Goal: Participate in discussion: Engage in conversation with other users on a specific topic

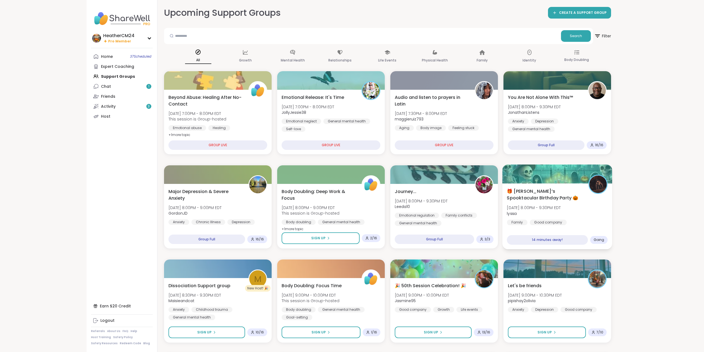
click at [520, 196] on span "🎁 [PERSON_NAME]’s Spooktacular Birthday Party 🎃" at bounding box center [544, 195] width 75 height 14
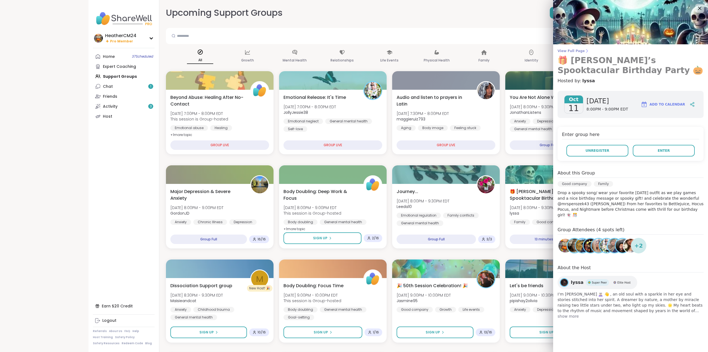
click at [563, 51] on span "View Full Page" at bounding box center [631, 51] width 146 height 4
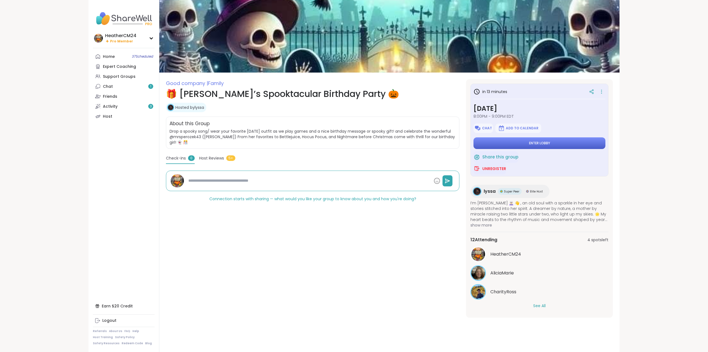
click at [557, 144] on button "Enter lobby" at bounding box center [540, 143] width 132 height 12
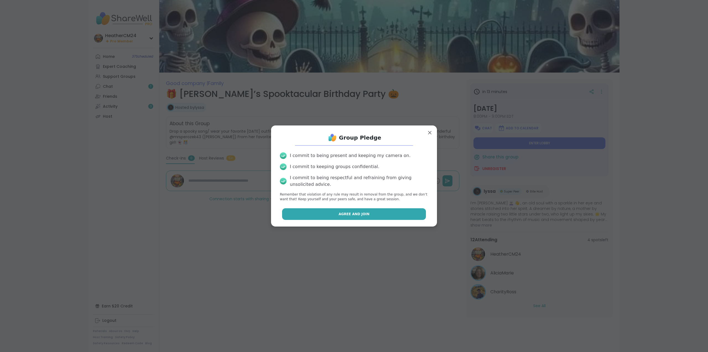
click at [365, 216] on button "Agree and Join" at bounding box center [354, 214] width 144 height 12
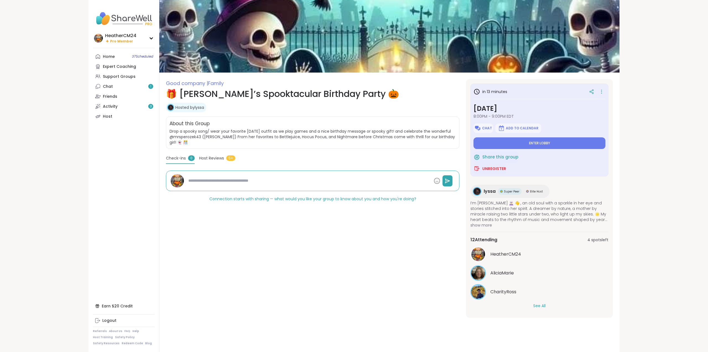
type textarea "*"
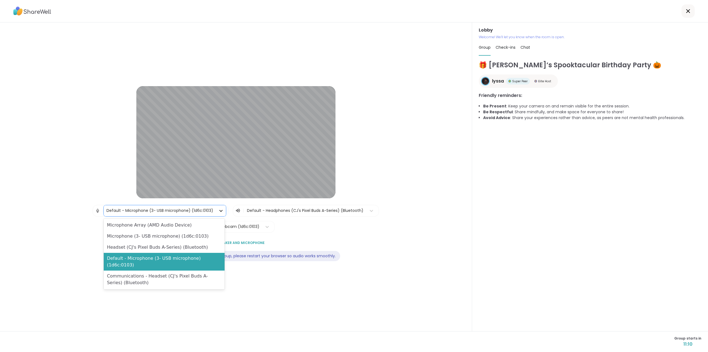
click at [220, 210] on icon at bounding box center [221, 211] width 6 height 6
click at [204, 249] on div "Headset (CJ's Pixel Buds A-Series) (Bluetooth)" at bounding box center [164, 246] width 121 height 11
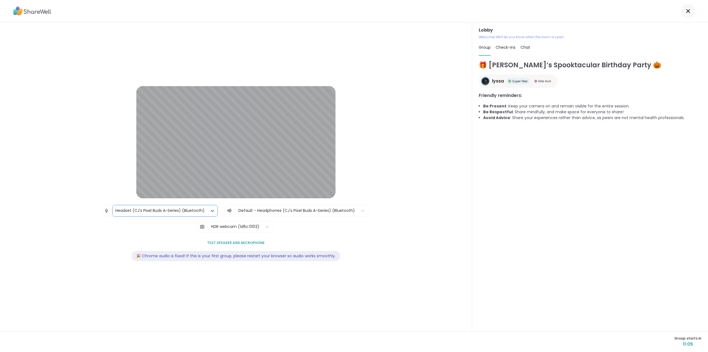
click at [241, 243] on span "Test speaker and microphone" at bounding box center [236, 242] width 58 height 5
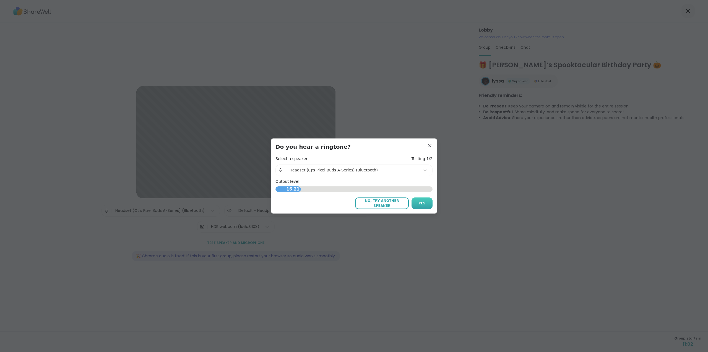
click at [419, 202] on span "Yes" at bounding box center [422, 203] width 7 height 5
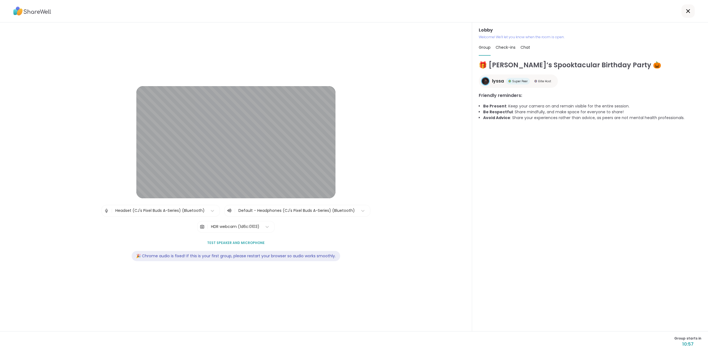
click at [685, 10] on icon at bounding box center [688, 11] width 7 height 7
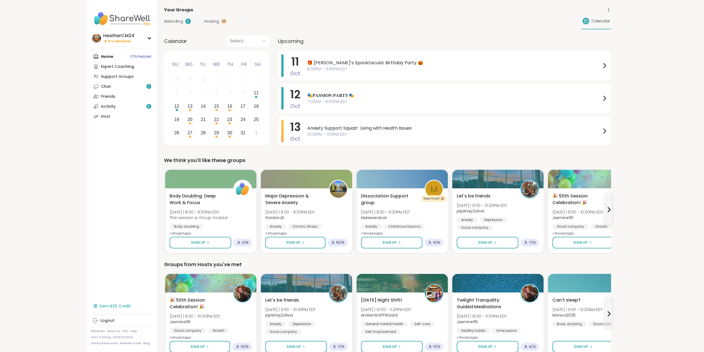
click at [121, 305] on div "Earn $20 Credit" at bounding box center [122, 306] width 62 height 10
click at [332, 62] on span "🎁 [PERSON_NAME]’s Spooktacular Birthday Party 🎃" at bounding box center [454, 62] width 294 height 7
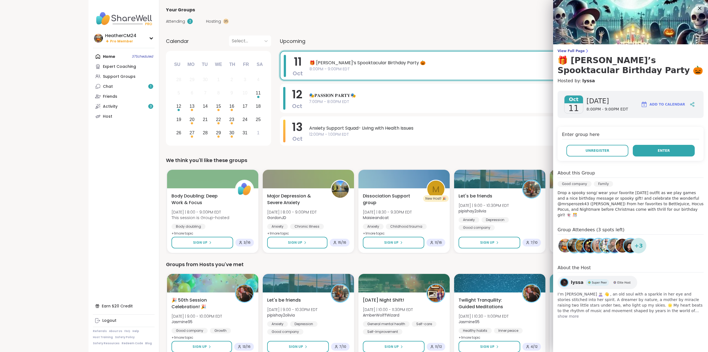
click at [676, 147] on button "Enter" at bounding box center [664, 151] width 62 height 12
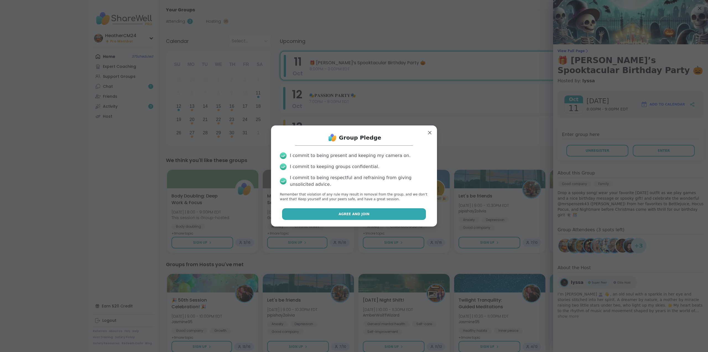
click at [344, 213] on span "Agree and Join" at bounding box center [354, 213] width 31 height 5
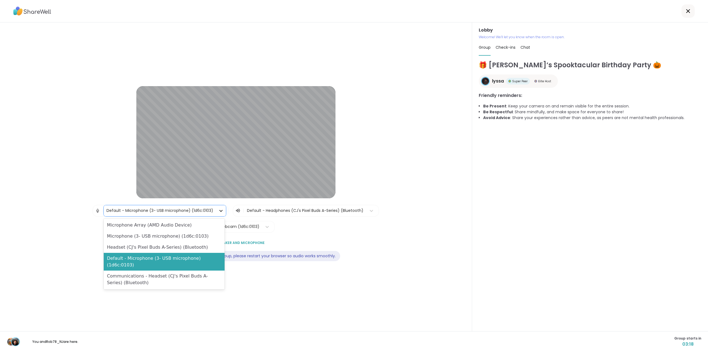
click at [219, 209] on icon at bounding box center [221, 211] width 6 height 6
click at [181, 248] on div "Headset (CJ's Pixel Buds A-Series) (Bluetooth)" at bounding box center [164, 246] width 121 height 11
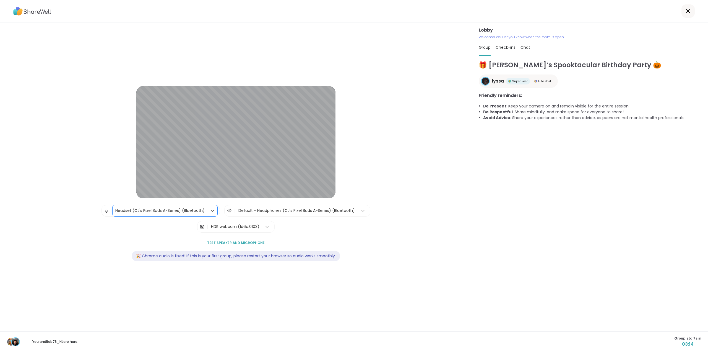
click at [252, 244] on span "Test speaker and microphone" at bounding box center [236, 242] width 58 height 5
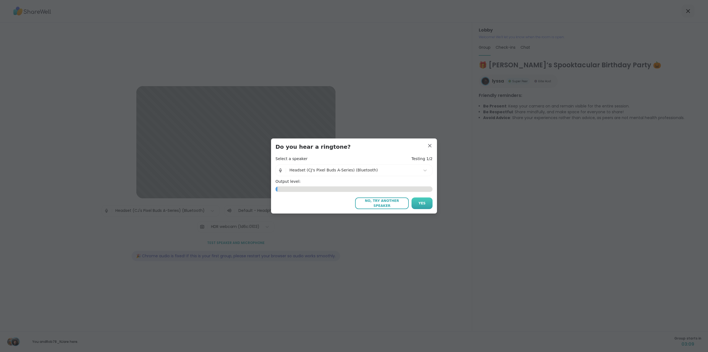
click at [417, 202] on button "Yes" at bounding box center [422, 203] width 21 height 12
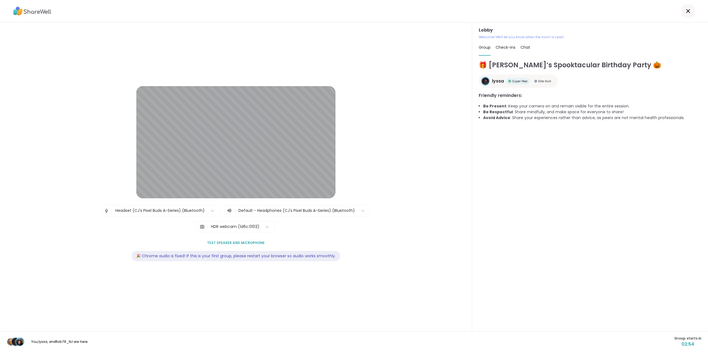
click at [242, 242] on span "Test speaker and microphone" at bounding box center [236, 242] width 58 height 5
click at [212, 210] on icon at bounding box center [212, 211] width 3 height 2
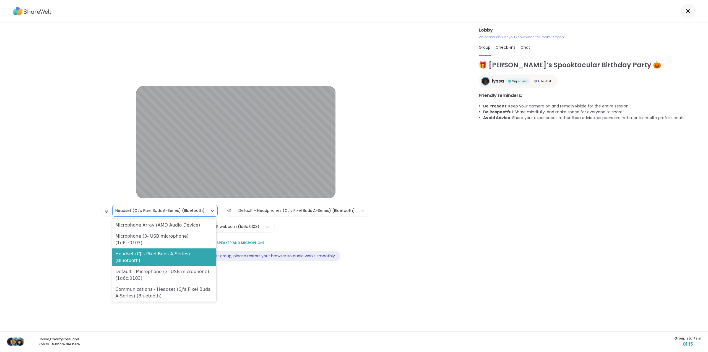
click at [687, 11] on icon at bounding box center [688, 11] width 7 height 7
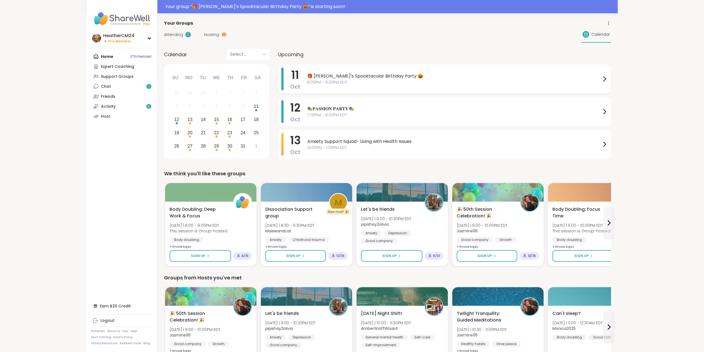
click at [331, 79] on span "8:00PM - 9:00PM EDT" at bounding box center [454, 82] width 294 height 6
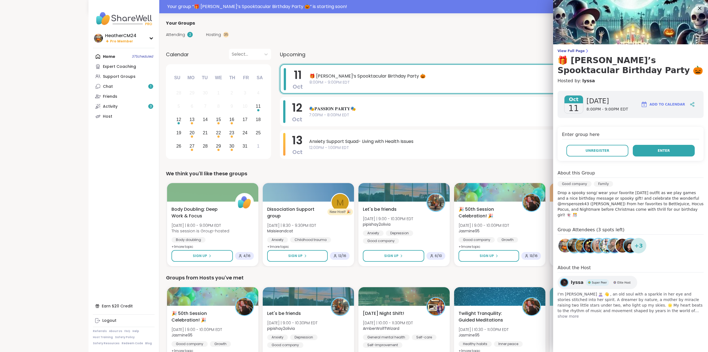
click at [666, 148] on button "Enter" at bounding box center [664, 151] width 62 height 12
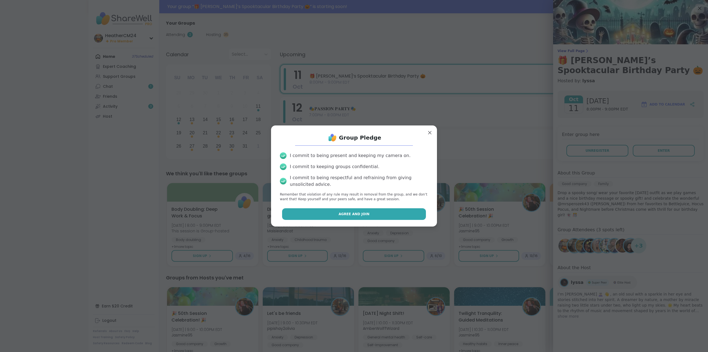
click at [371, 211] on button "Agree and Join" at bounding box center [354, 214] width 144 height 12
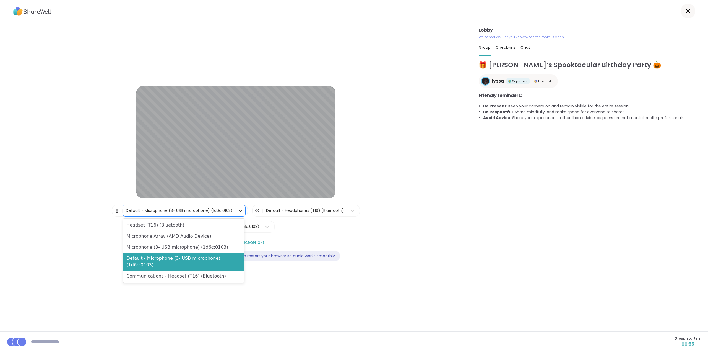
click at [240, 210] on icon at bounding box center [240, 211] width 3 height 2
click at [182, 226] on div "Headset (T16) (Bluetooth)" at bounding box center [183, 224] width 121 height 11
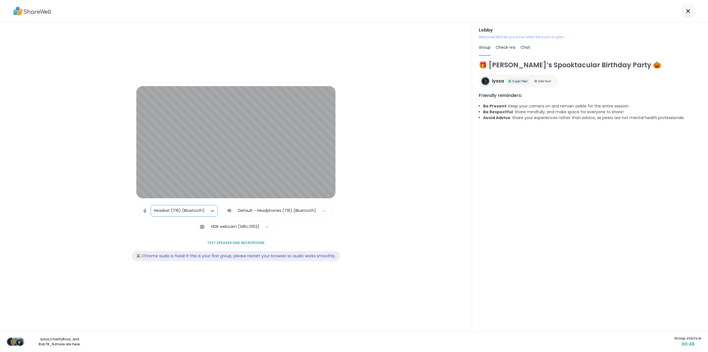
click at [246, 242] on span "Test speaker and microphone" at bounding box center [236, 242] width 58 height 5
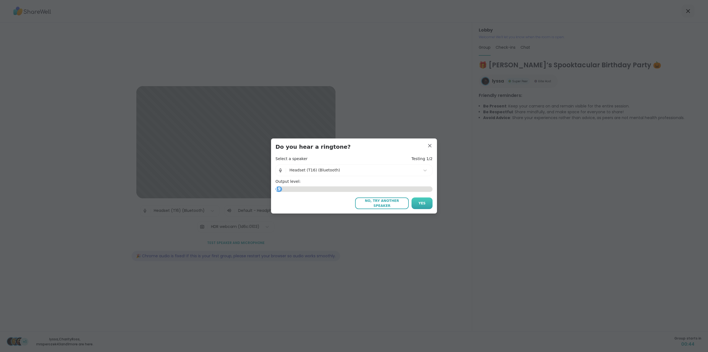
click at [419, 203] on span "Yes" at bounding box center [422, 203] width 7 height 5
click at [425, 206] on button "Yes" at bounding box center [422, 203] width 21 height 12
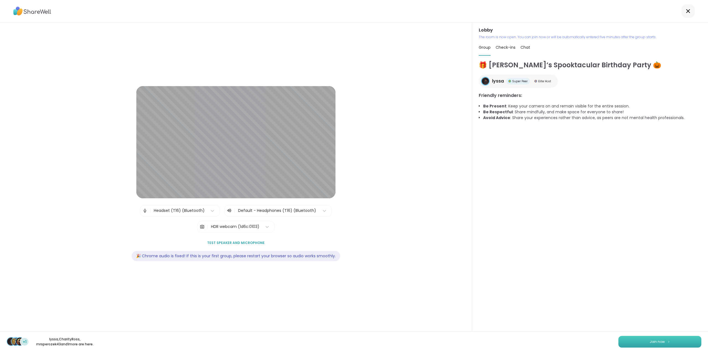
click at [663, 344] on button "Join now" at bounding box center [659, 342] width 83 height 12
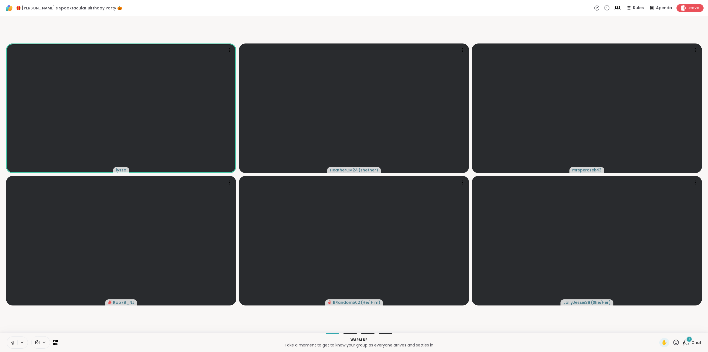
click at [12, 342] on icon at bounding box center [12, 342] width 5 height 5
drag, startPoint x: 682, startPoint y: 338, endPoint x: 680, endPoint y: 341, distance: 3.1
click at [683, 340] on div "1" at bounding box center [686, 342] width 7 height 7
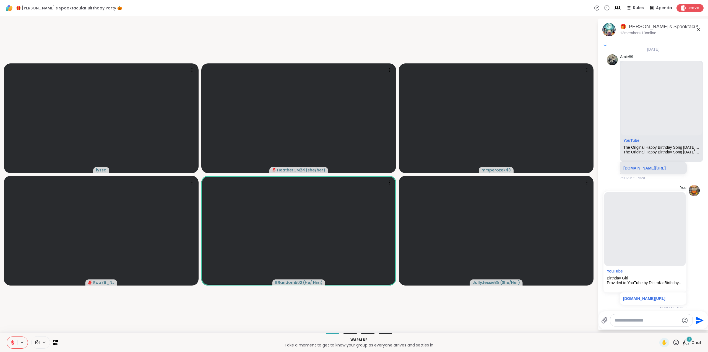
scroll to position [3443, 0]
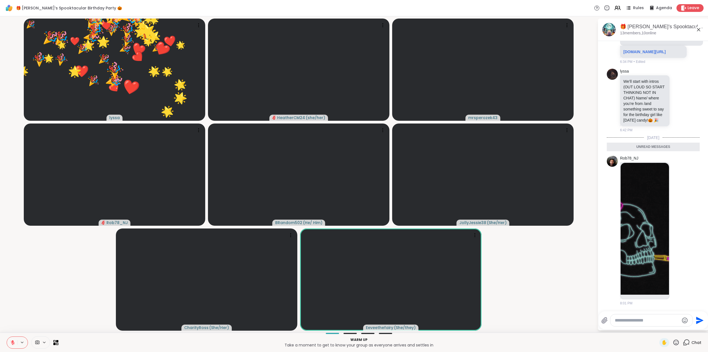
click at [674, 342] on icon at bounding box center [676, 342] width 7 height 7
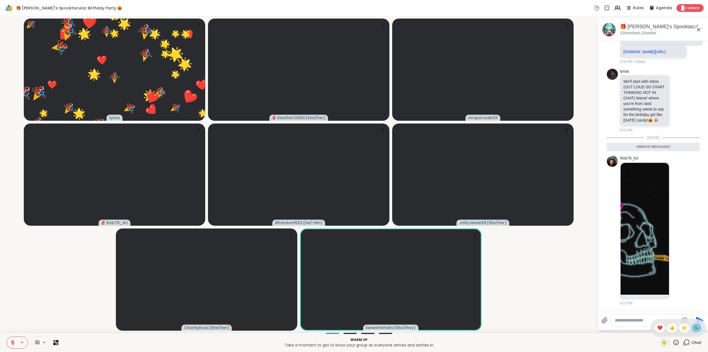
click at [694, 328] on span "🎉" at bounding box center [697, 327] width 6 height 7
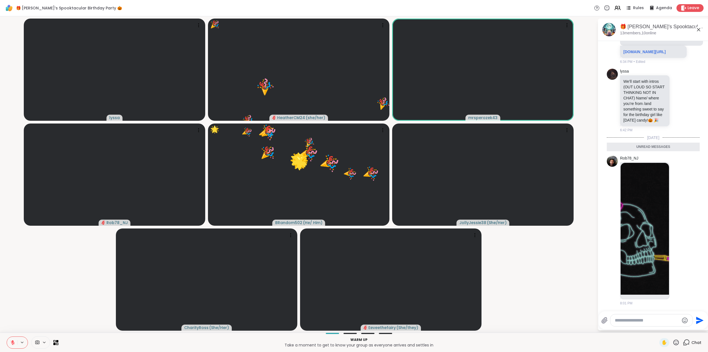
click at [673, 342] on icon at bounding box center [676, 342] width 7 height 7
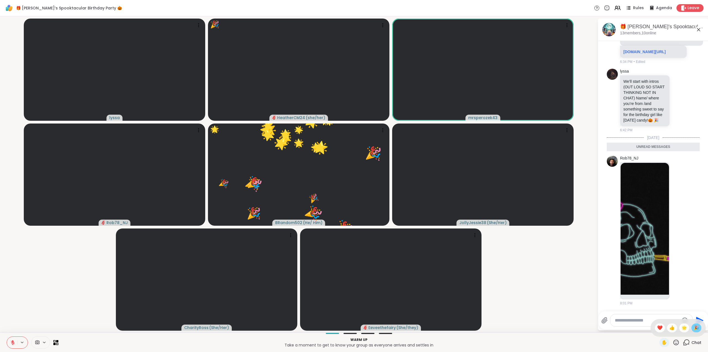
click at [694, 328] on span "🎉" at bounding box center [697, 327] width 6 height 7
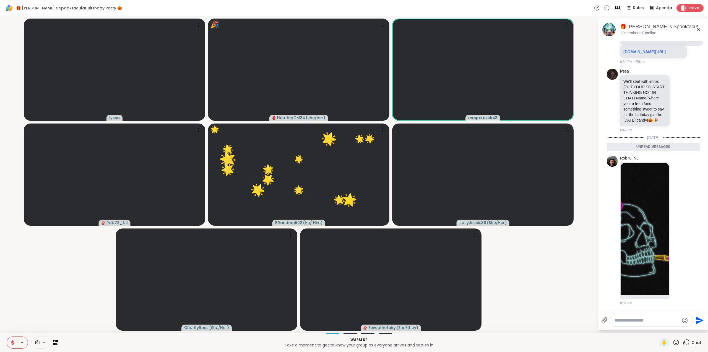
click at [673, 342] on icon at bounding box center [676, 342] width 7 height 7
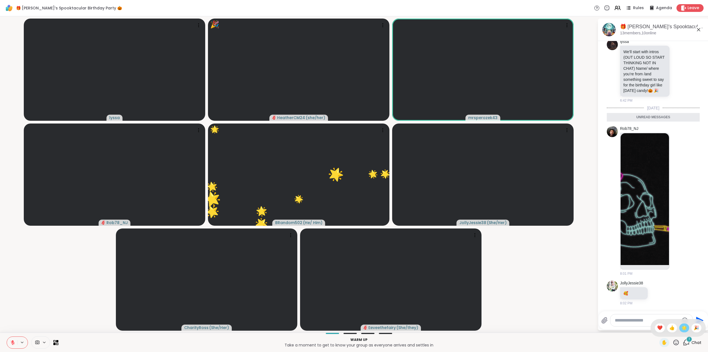
scroll to position [3460, 0]
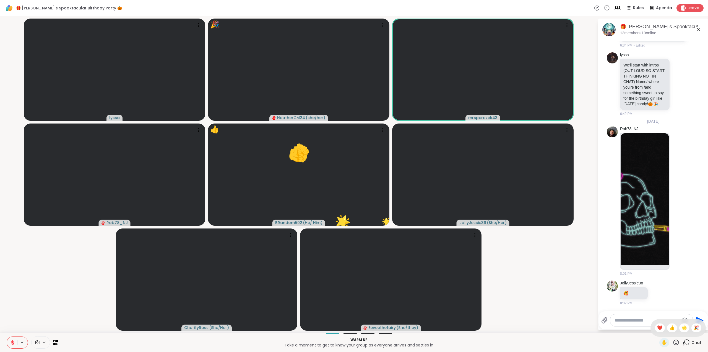
click at [682, 328] on span "🌟" at bounding box center [685, 327] width 6 height 7
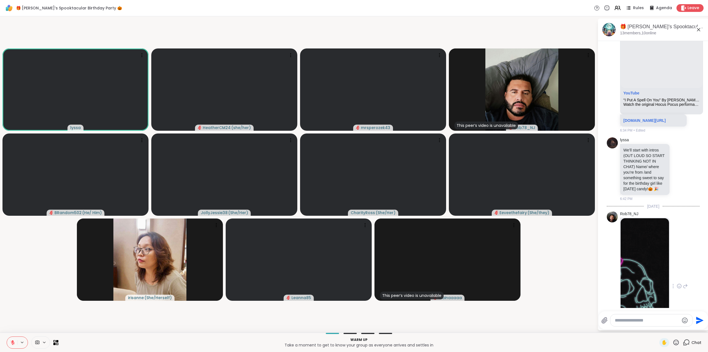
scroll to position [3280, 0]
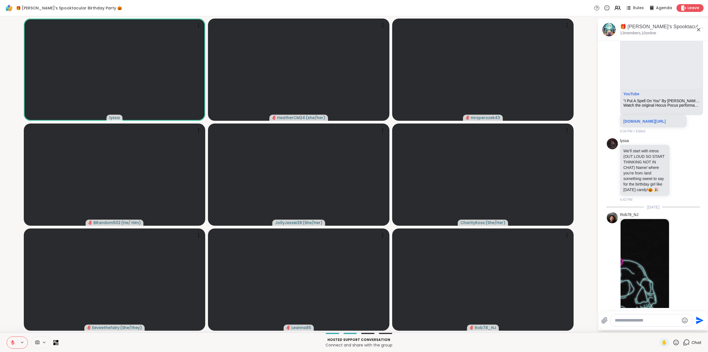
click at [13, 340] on icon at bounding box center [12, 342] width 5 height 5
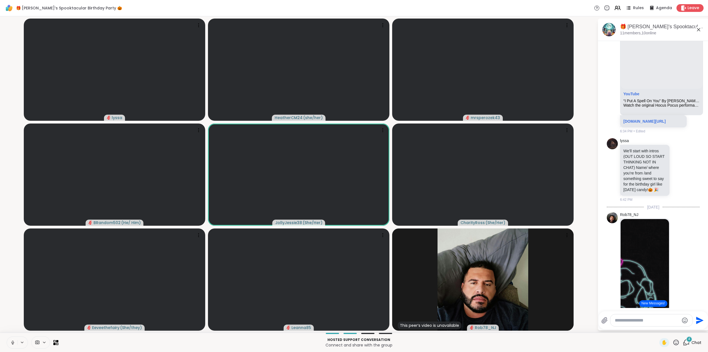
click at [11, 339] on button at bounding box center [12, 342] width 11 height 12
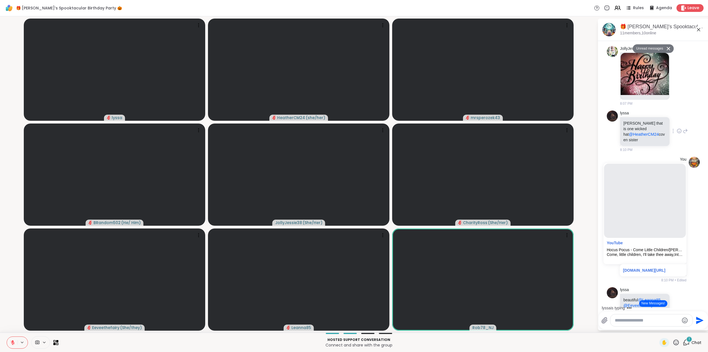
scroll to position [3874, 0]
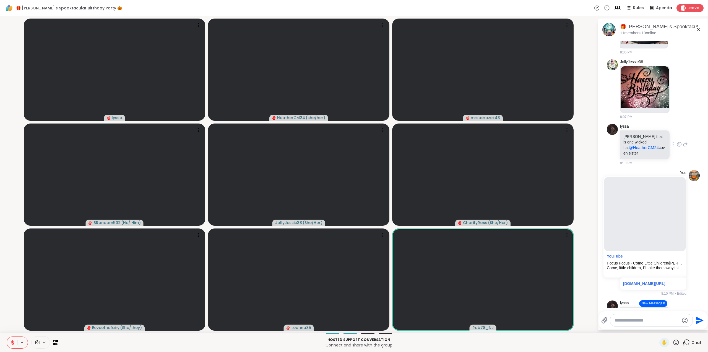
click at [684, 146] on icon at bounding box center [686, 144] width 4 height 4
click at [673, 342] on icon at bounding box center [676, 342] width 7 height 7
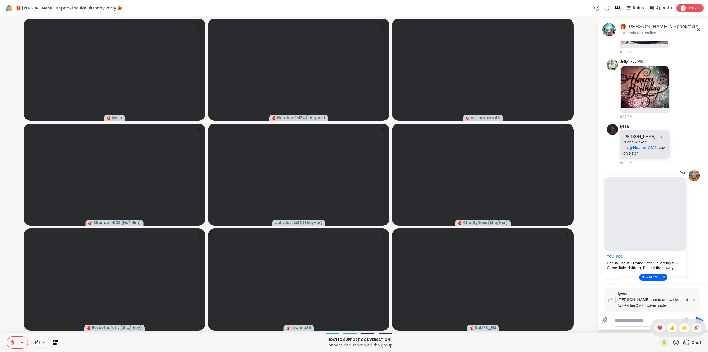
click at [657, 328] on span "❤️" at bounding box center [660, 327] width 6 height 7
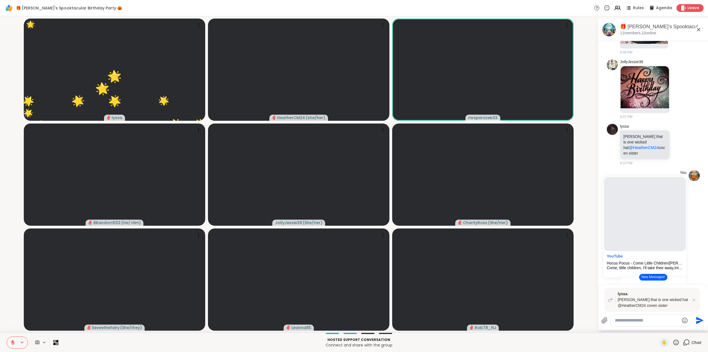
click at [635, 321] on textarea "Type your message" at bounding box center [647, 320] width 64 height 6
type textarea "**********"
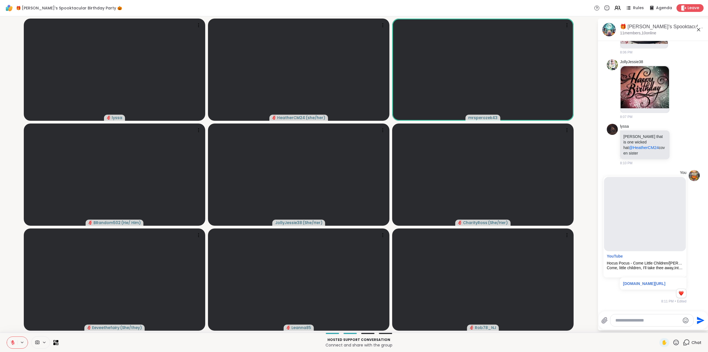
scroll to position [4085, 0]
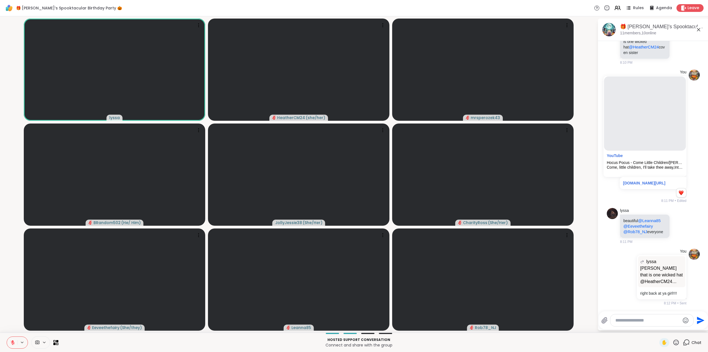
click at [13, 341] on icon at bounding box center [13, 341] width 2 height 2
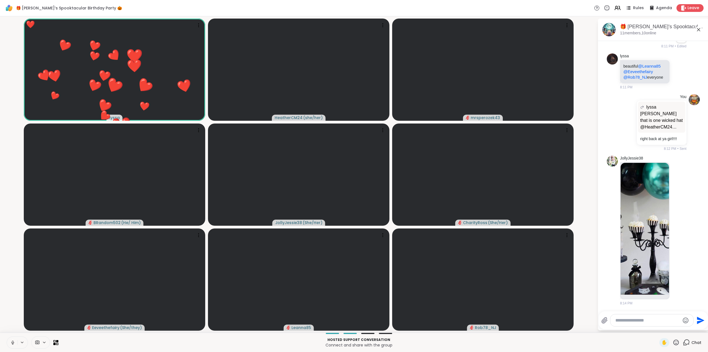
click at [673, 339] on icon at bounding box center [676, 342] width 7 height 7
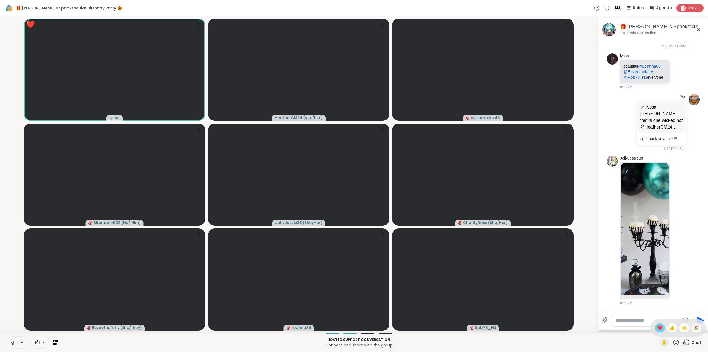
click at [657, 328] on span "❤️" at bounding box center [660, 327] width 6 height 7
click at [662, 343] on span "✋" at bounding box center [665, 342] width 6 height 7
click at [662, 341] on span "✋" at bounding box center [665, 342] width 6 height 7
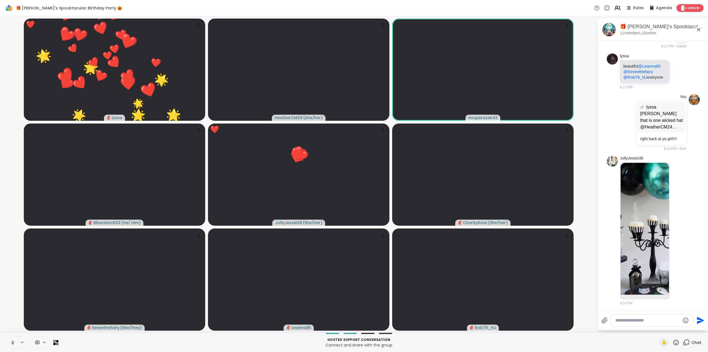
click at [674, 341] on icon at bounding box center [677, 342] width 6 height 6
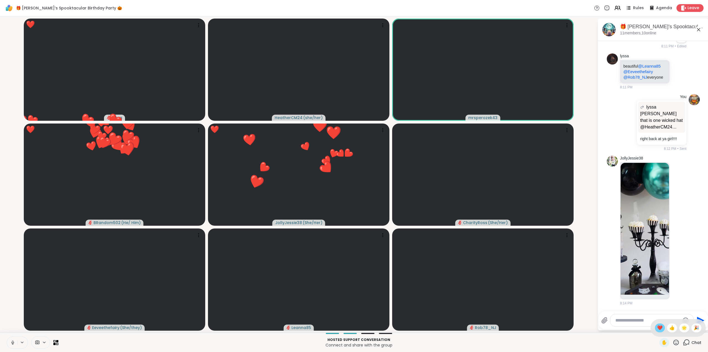
click at [657, 327] on span "❤️" at bounding box center [660, 327] width 6 height 7
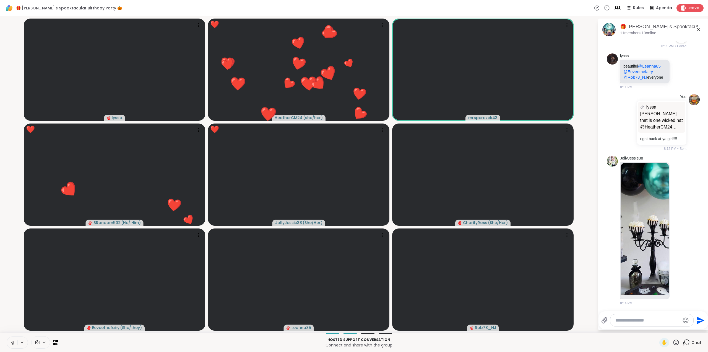
drag, startPoint x: 670, startPoint y: 340, endPoint x: 675, endPoint y: 338, distance: 4.9
click at [673, 340] on icon at bounding box center [676, 342] width 7 height 7
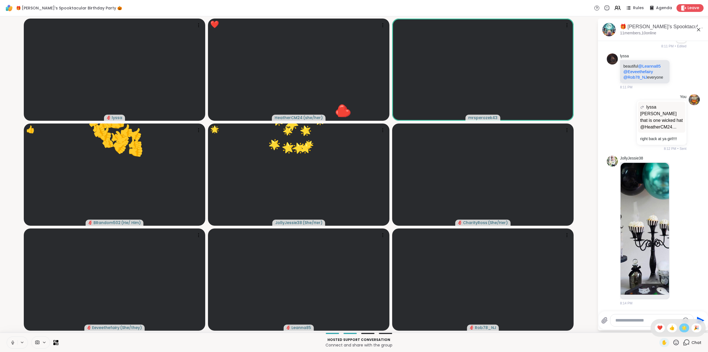
click at [682, 327] on span "🌟" at bounding box center [685, 327] width 6 height 7
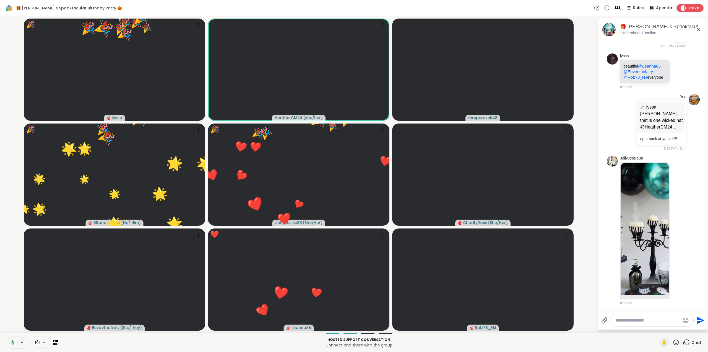
click at [674, 342] on icon at bounding box center [677, 342] width 6 height 6
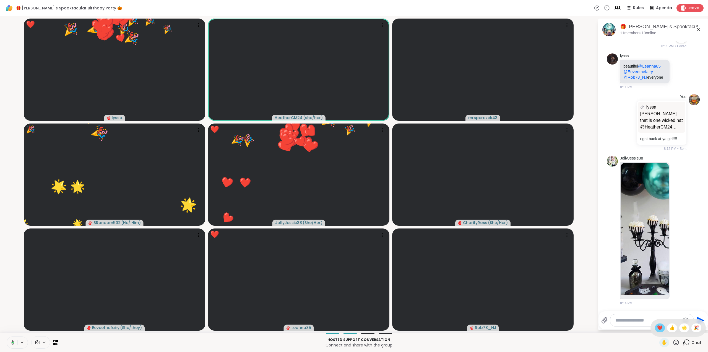
click at [657, 327] on span "❤️" at bounding box center [660, 327] width 6 height 7
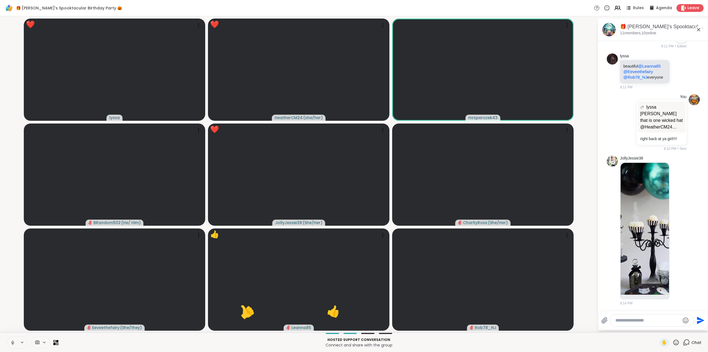
click at [673, 341] on icon at bounding box center [676, 342] width 7 height 7
click at [694, 328] on span "🎉" at bounding box center [697, 327] width 6 height 7
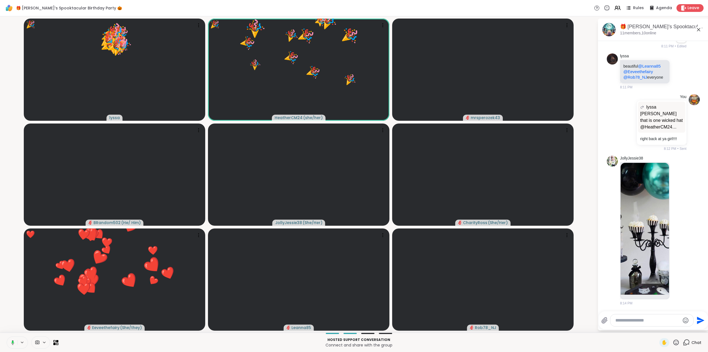
click at [673, 342] on icon at bounding box center [676, 342] width 7 height 7
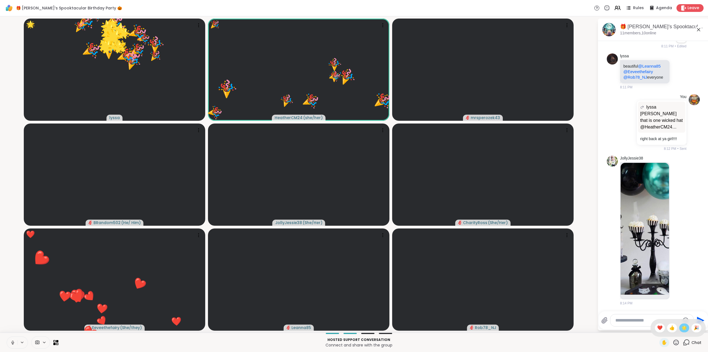
click at [682, 327] on span "🌟" at bounding box center [685, 327] width 6 height 7
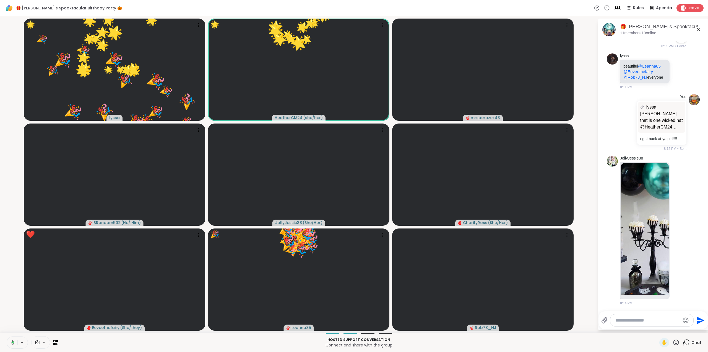
click at [673, 343] on icon at bounding box center [676, 342] width 7 height 7
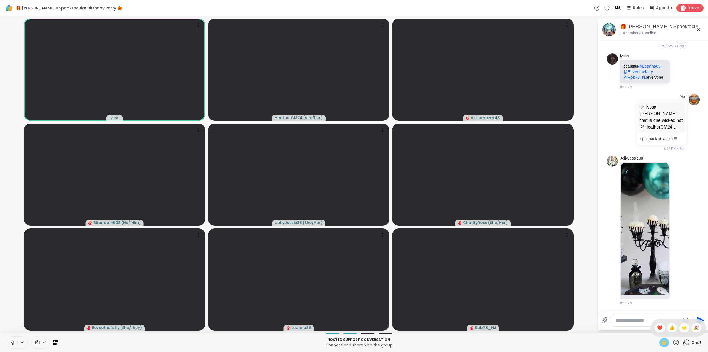
click at [663, 344] on span "✋" at bounding box center [665, 342] width 6 height 7
click at [662, 342] on span "✋" at bounding box center [665, 342] width 6 height 7
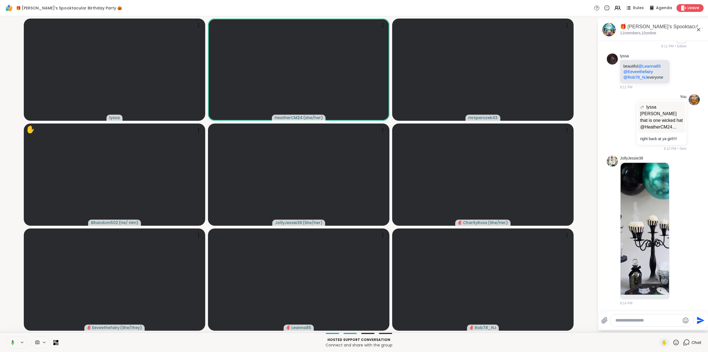
click at [673, 341] on icon at bounding box center [676, 342] width 7 height 7
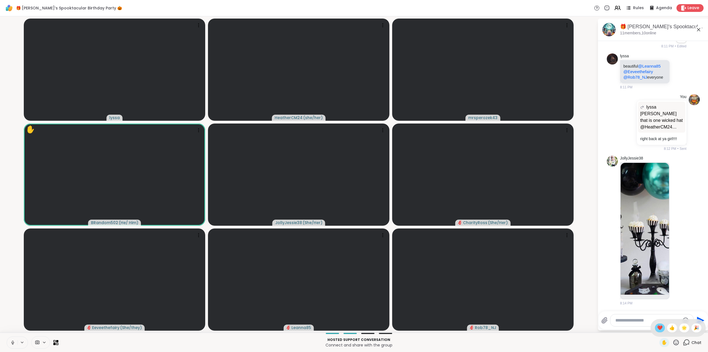
click at [657, 329] on span "❤️" at bounding box center [660, 327] width 6 height 7
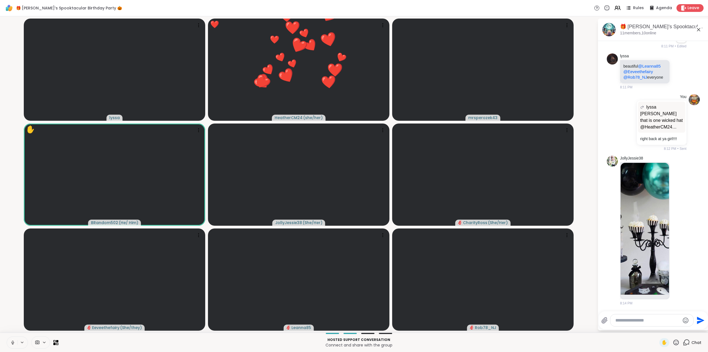
click at [673, 341] on icon at bounding box center [676, 342] width 7 height 7
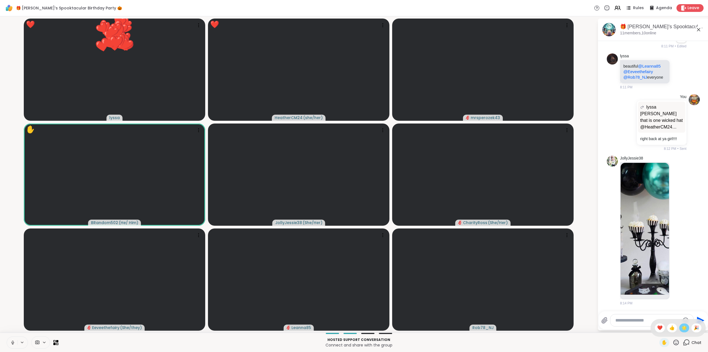
click at [682, 330] on span "🌟" at bounding box center [685, 327] width 6 height 7
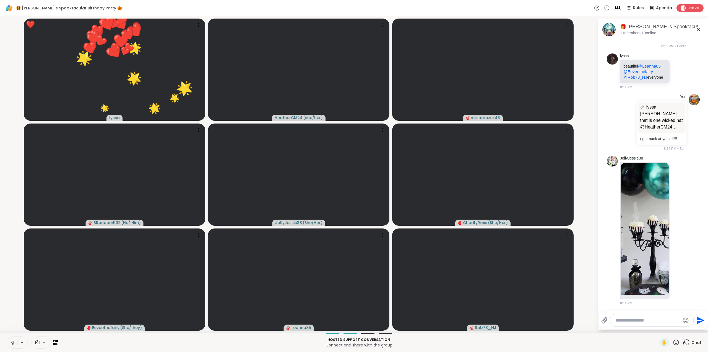
click at [673, 342] on icon at bounding box center [676, 342] width 7 height 7
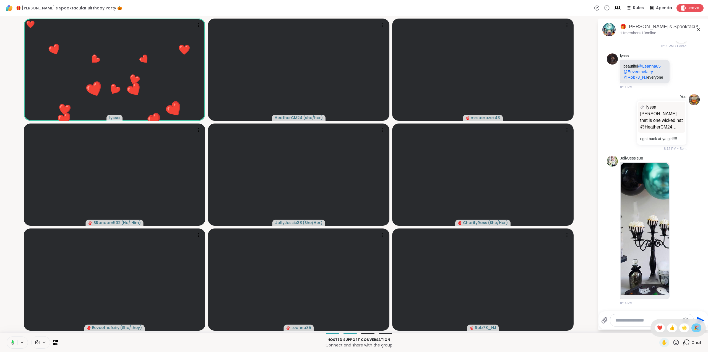
click at [694, 328] on span "🎉" at bounding box center [697, 327] width 6 height 7
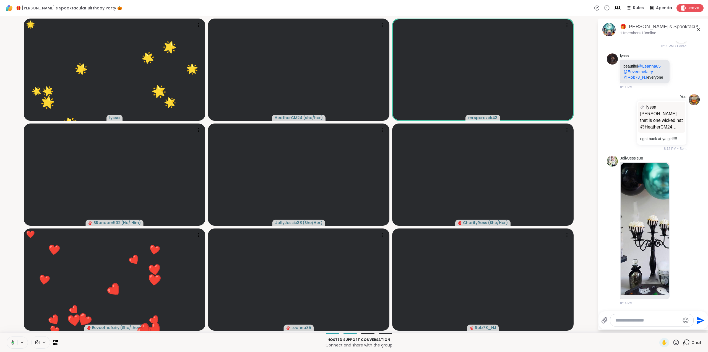
click at [673, 342] on icon at bounding box center [676, 342] width 7 height 7
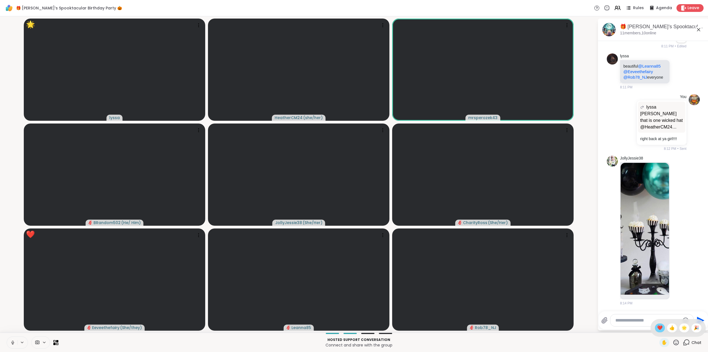
click at [657, 325] on span "❤️" at bounding box center [660, 327] width 6 height 7
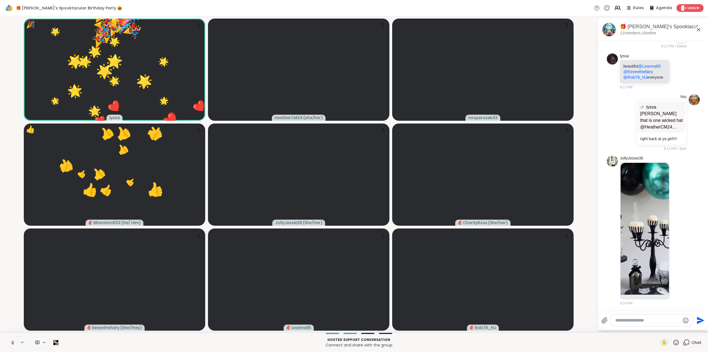
click at [675, 339] on icon at bounding box center [676, 342] width 7 height 7
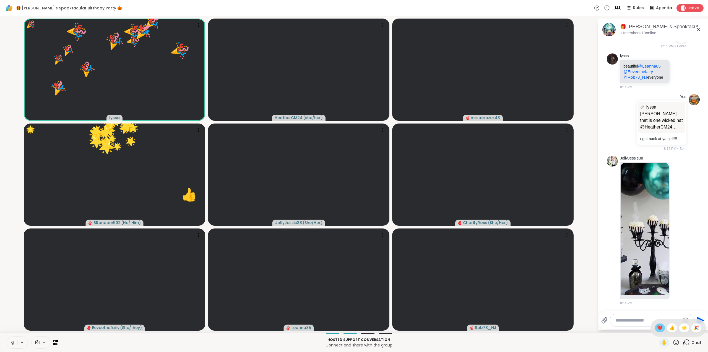
click at [658, 329] on div "❤️" at bounding box center [660, 327] width 10 height 9
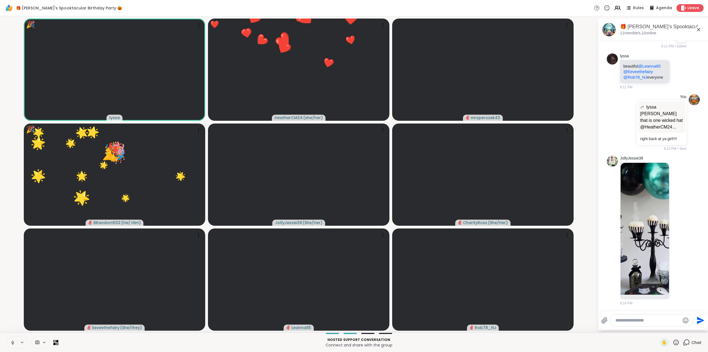
click at [673, 343] on icon at bounding box center [676, 342] width 7 height 7
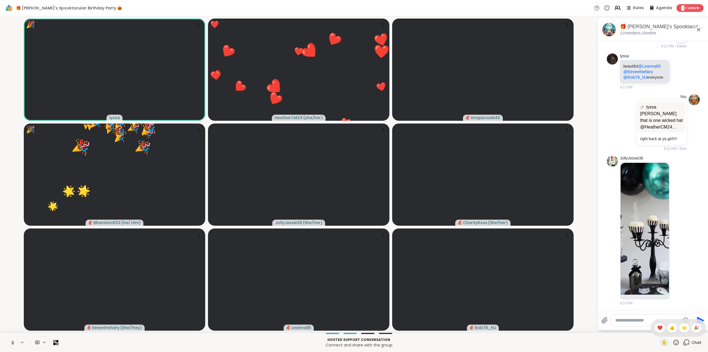
click at [682, 328] on span "🌟" at bounding box center [685, 327] width 6 height 7
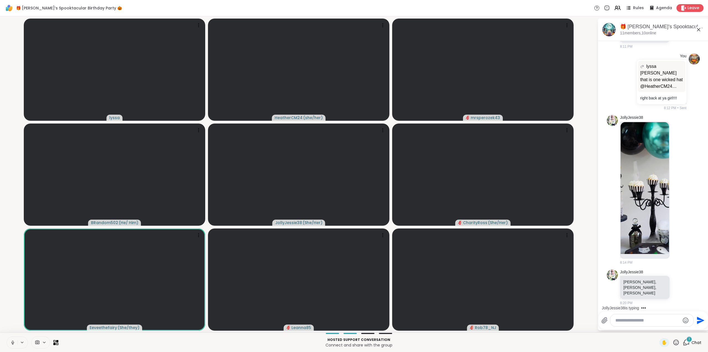
scroll to position [4280, 0]
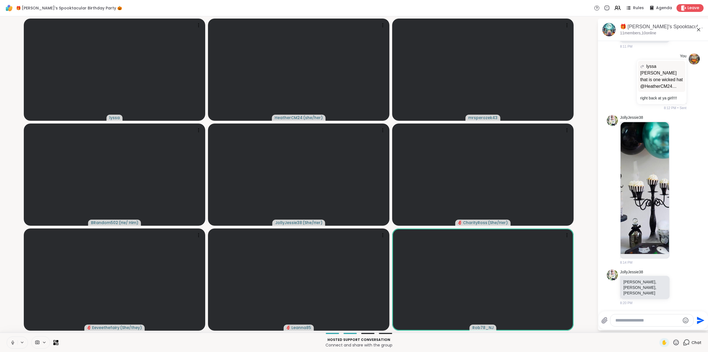
click at [673, 342] on icon at bounding box center [676, 342] width 7 height 7
click at [657, 325] on span "❤️" at bounding box center [660, 327] width 6 height 7
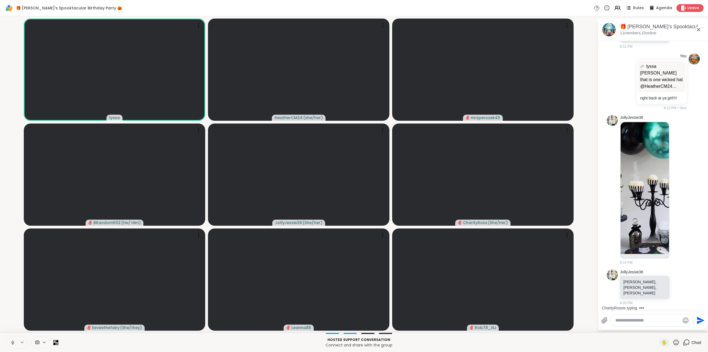
scroll to position [4309, 0]
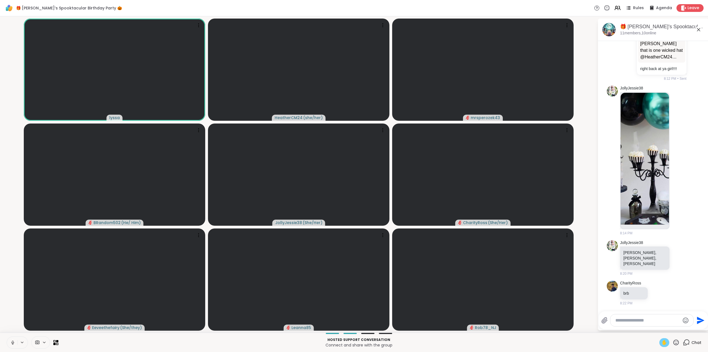
click at [659, 343] on div "✋" at bounding box center [664, 342] width 10 height 9
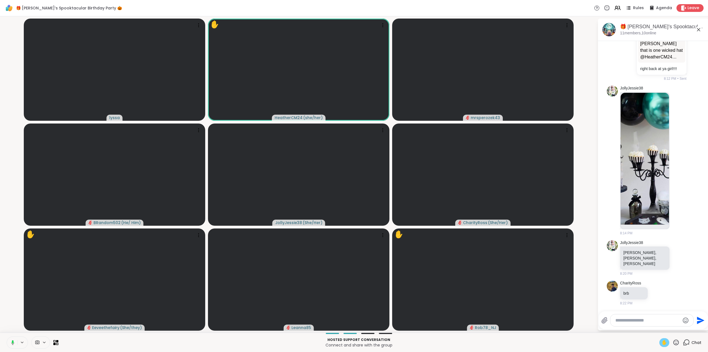
click at [662, 340] on span "✋" at bounding box center [665, 342] width 6 height 7
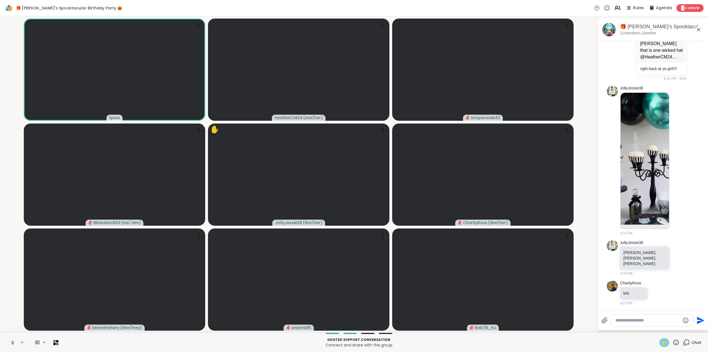
click at [663, 342] on span "✋" at bounding box center [665, 342] width 6 height 7
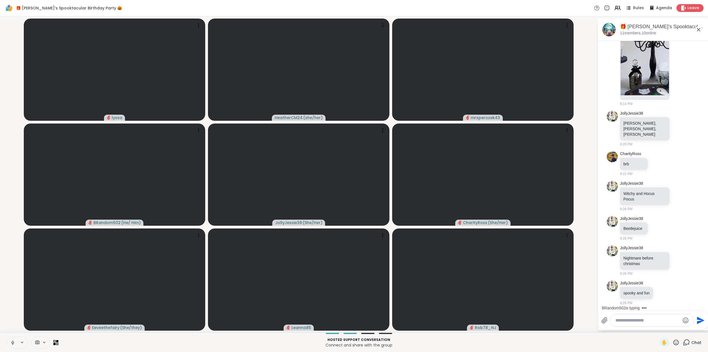
scroll to position [4467, 0]
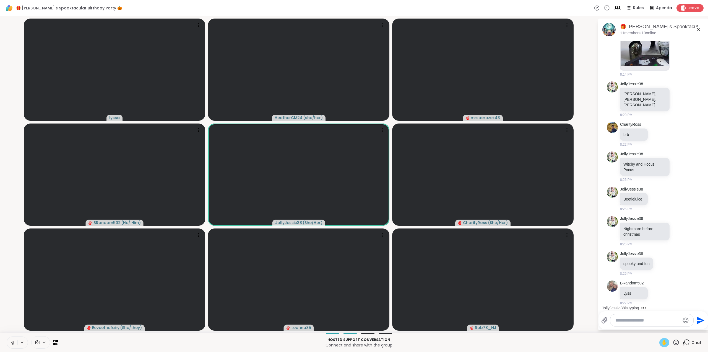
click at [662, 342] on span "✋" at bounding box center [665, 342] width 6 height 7
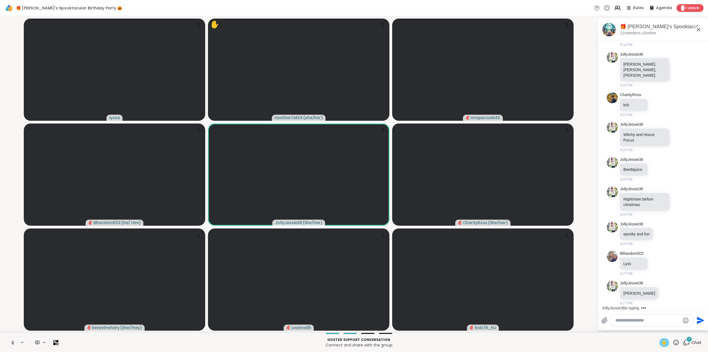
scroll to position [4497, 0]
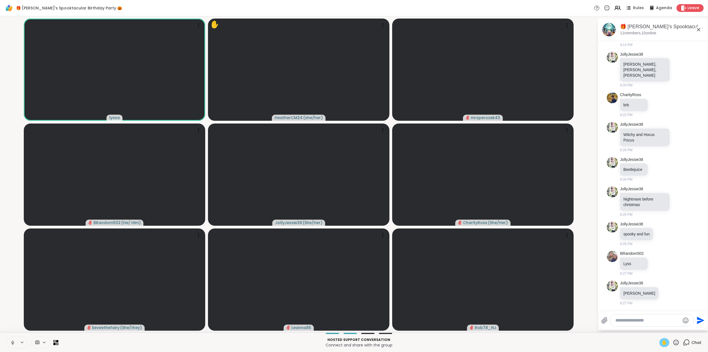
click at [626, 321] on textarea "Type your message" at bounding box center [647, 320] width 64 height 6
type textarea "*******"
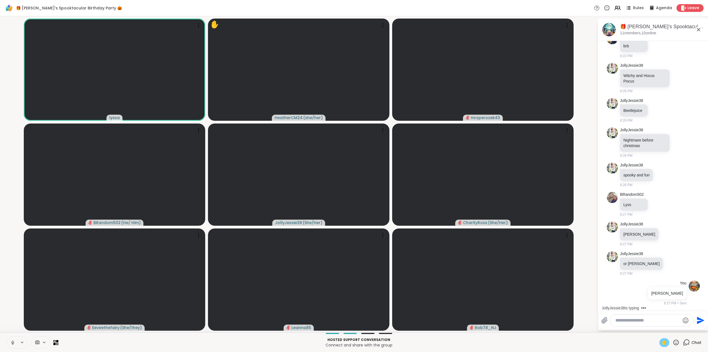
scroll to position [4556, 0]
click at [662, 343] on span "✋" at bounding box center [665, 342] width 6 height 7
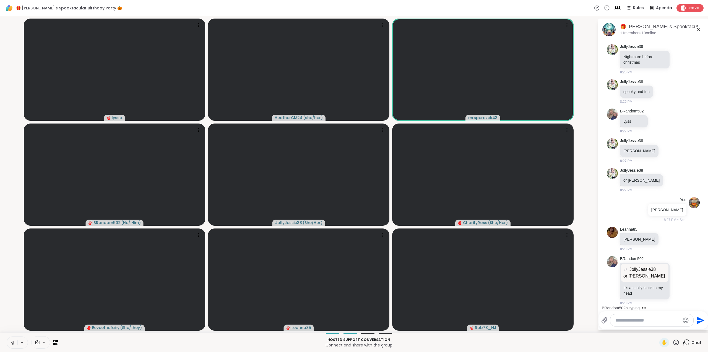
scroll to position [4639, 0]
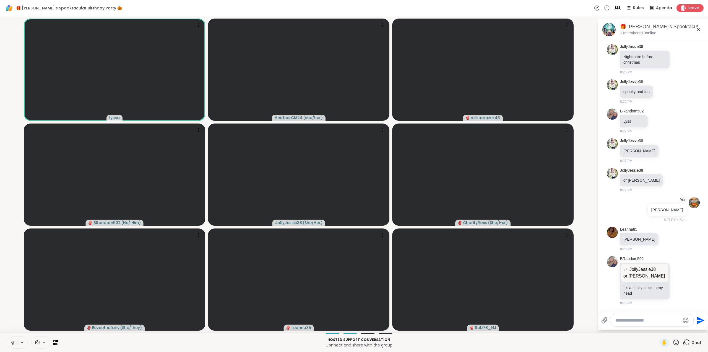
click at [673, 342] on icon at bounding box center [676, 342] width 7 height 7
click at [657, 326] on span "❤️" at bounding box center [660, 327] width 6 height 7
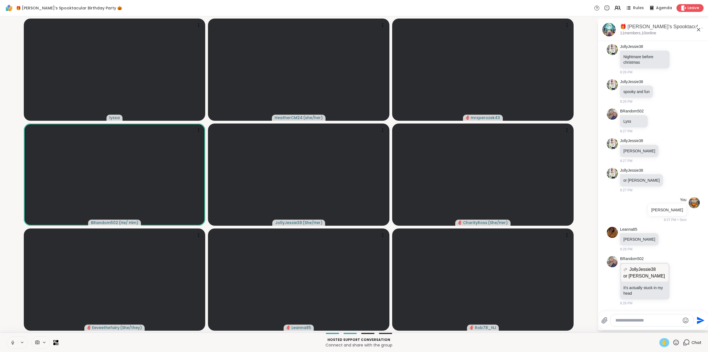
click at [662, 341] on span "✋" at bounding box center [665, 342] width 6 height 7
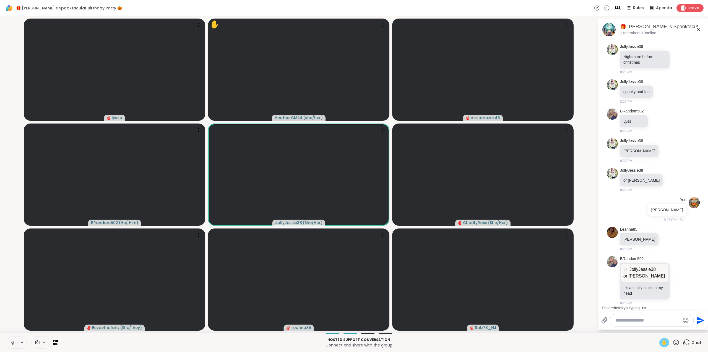
click at [659, 341] on div "✋" at bounding box center [664, 342] width 10 height 9
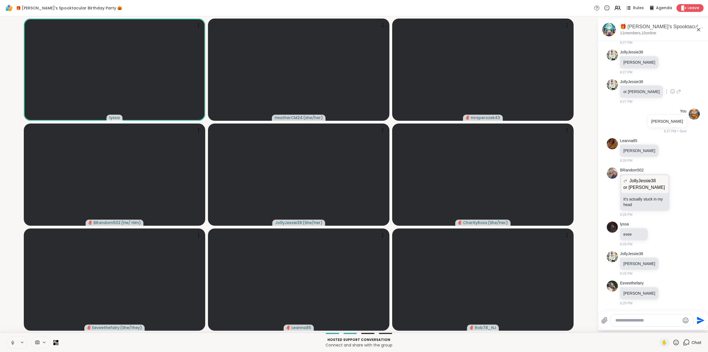
scroll to position [4728, 0]
click at [630, 320] on textarea "Type your message" at bounding box center [647, 320] width 64 height 6
type textarea "*******"
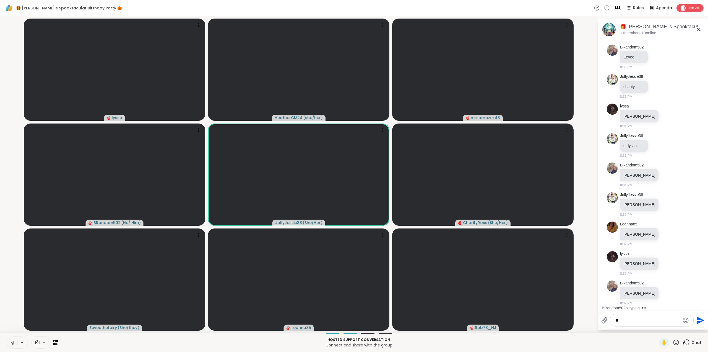
scroll to position [5140, 0]
type textarea "***"
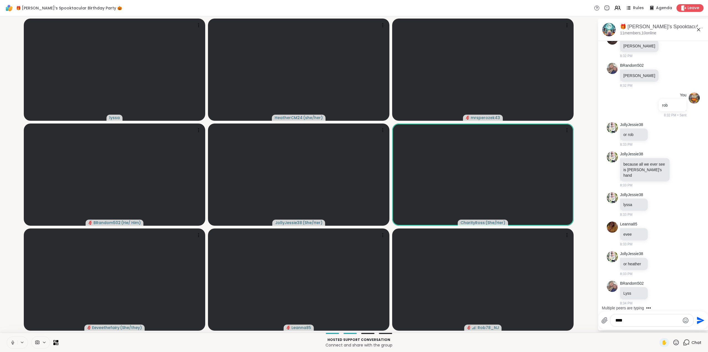
scroll to position [5352, 0]
type textarea "*****"
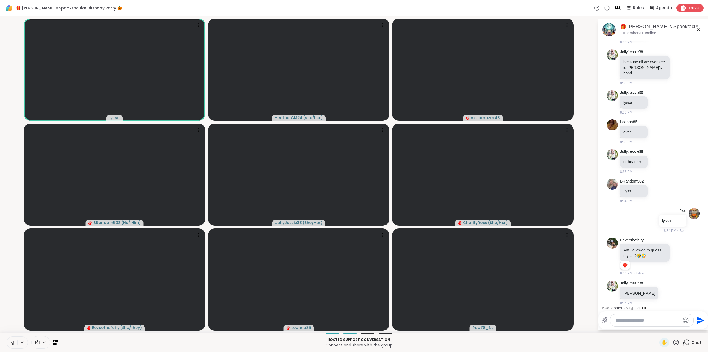
scroll to position [5484, 0]
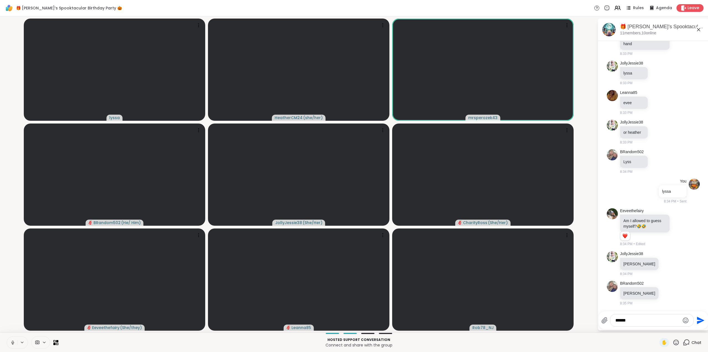
type textarea "*******"
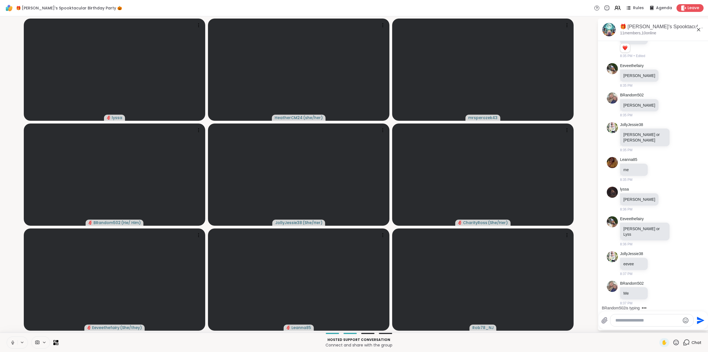
scroll to position [5816, 0]
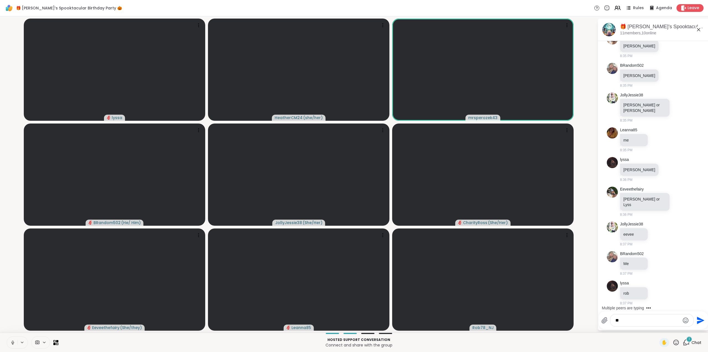
type textarea "***"
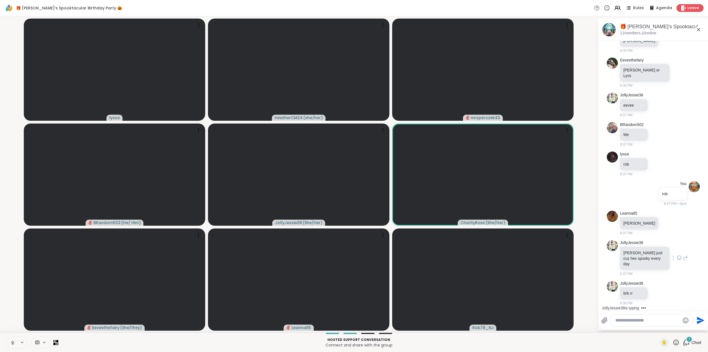
scroll to position [5969, 0]
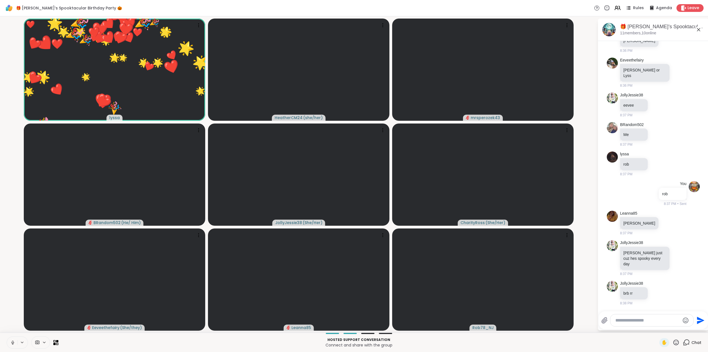
click at [674, 343] on icon at bounding box center [677, 342] width 6 height 6
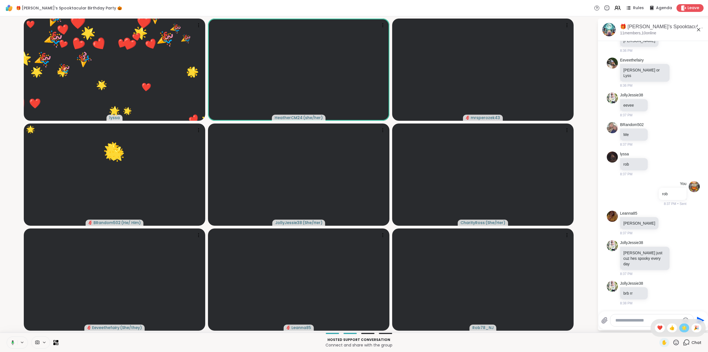
click at [682, 327] on span "🌟" at bounding box center [685, 327] width 6 height 7
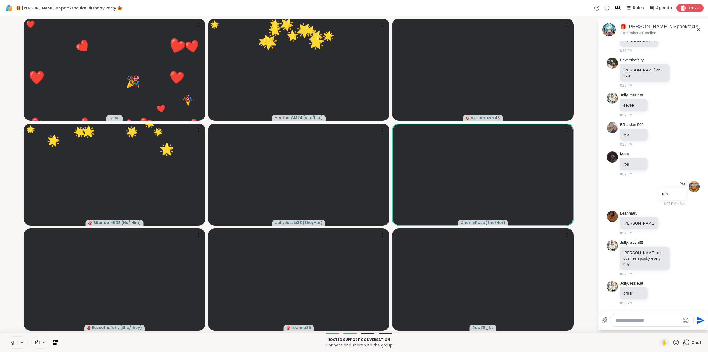
drag, startPoint x: 672, startPoint y: 342, endPoint x: 673, endPoint y: 337, distance: 5.4
click at [673, 342] on icon at bounding box center [676, 342] width 7 height 7
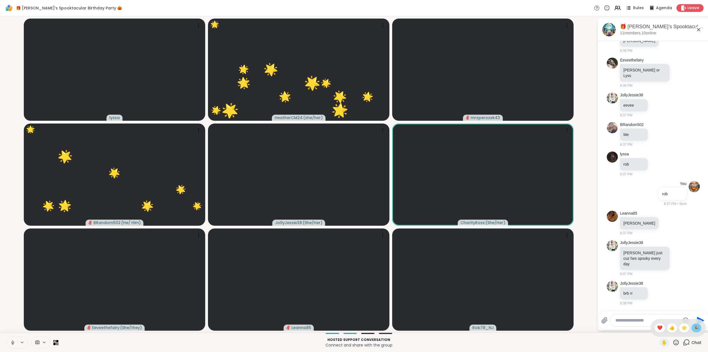
click at [694, 328] on span "🎉" at bounding box center [697, 327] width 6 height 7
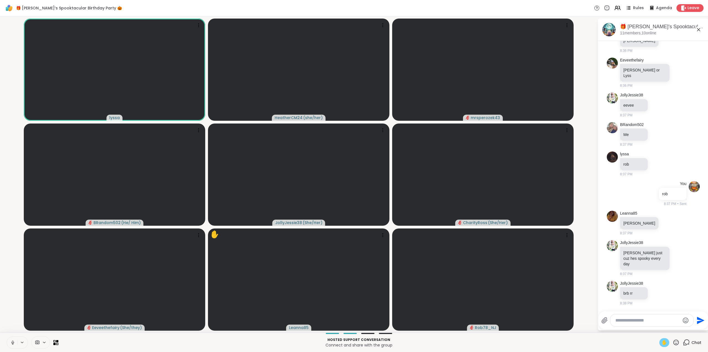
click at [662, 343] on span "✋" at bounding box center [665, 342] width 6 height 7
click at [662, 342] on span "✋" at bounding box center [665, 342] width 6 height 7
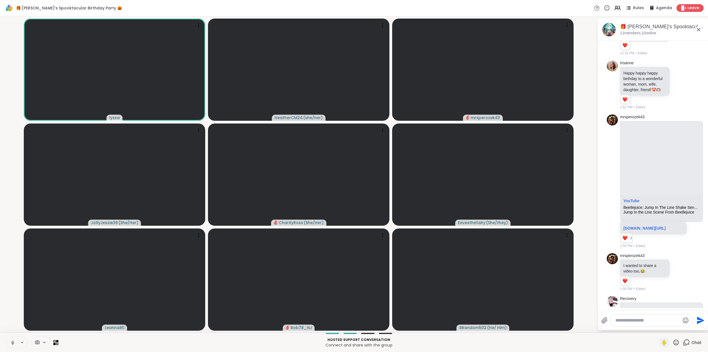
scroll to position [1617, 0]
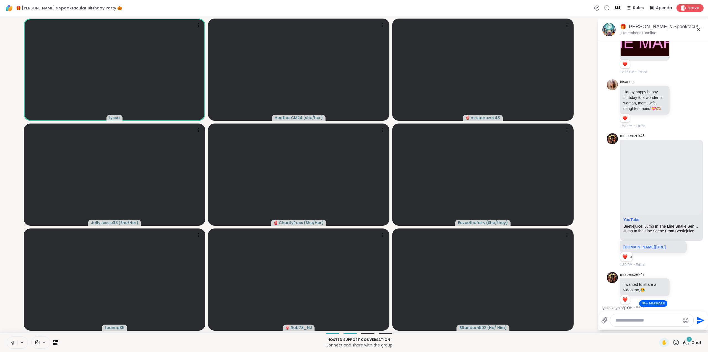
click at [11, 342] on icon at bounding box center [12, 342] width 5 height 5
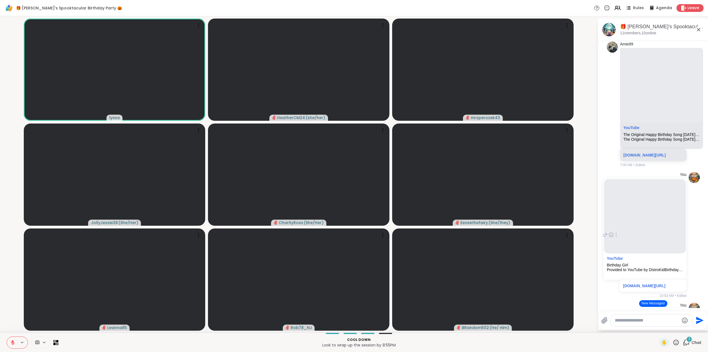
scroll to position [517, 0]
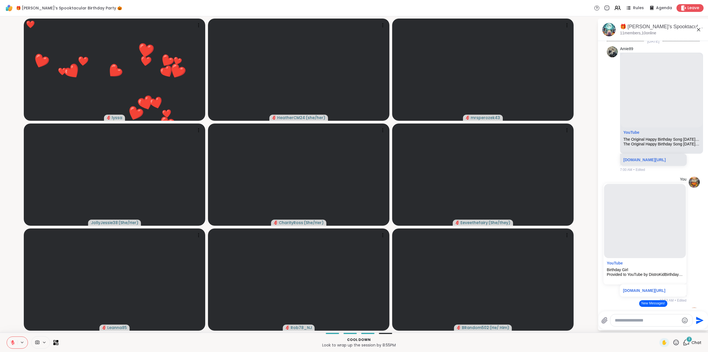
click at [673, 342] on icon at bounding box center [676, 342] width 7 height 7
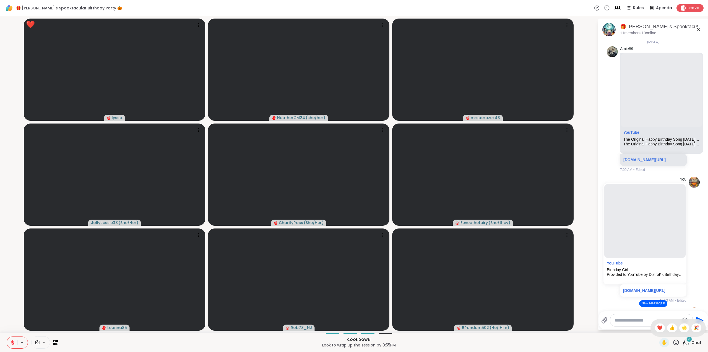
click at [694, 324] on span "🎉" at bounding box center [697, 327] width 6 height 7
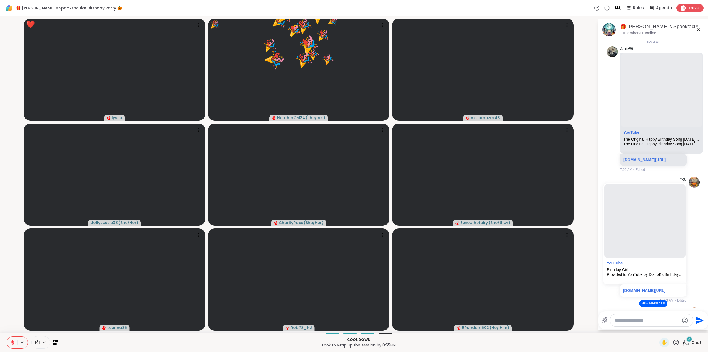
click at [673, 341] on icon at bounding box center [676, 342] width 7 height 7
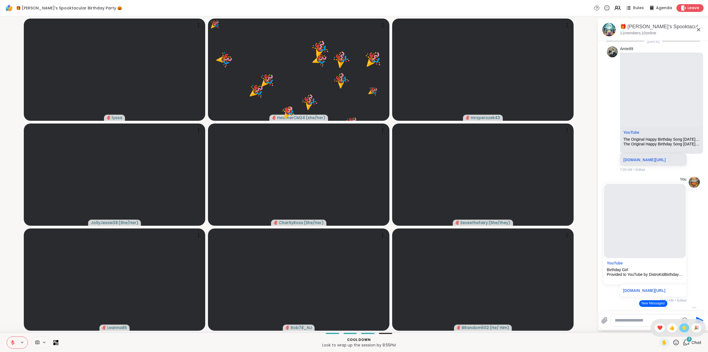
click at [682, 328] on span "🌟" at bounding box center [685, 327] width 6 height 7
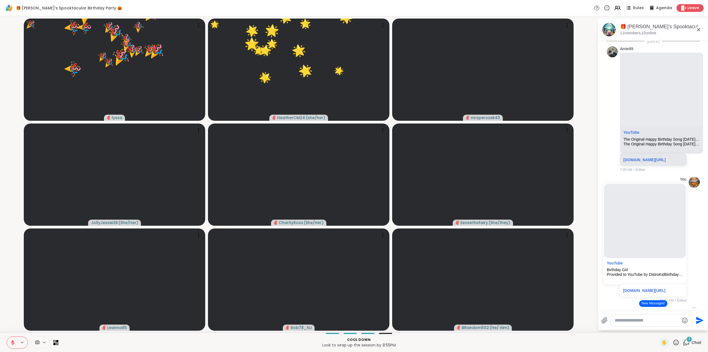
click at [674, 342] on icon at bounding box center [677, 342] width 6 height 6
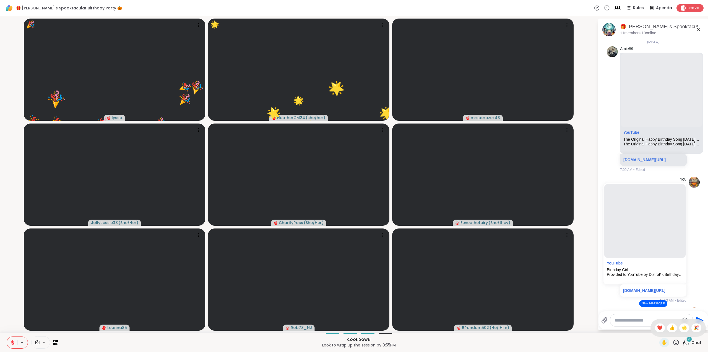
click at [694, 326] on span "🎉" at bounding box center [697, 327] width 6 height 7
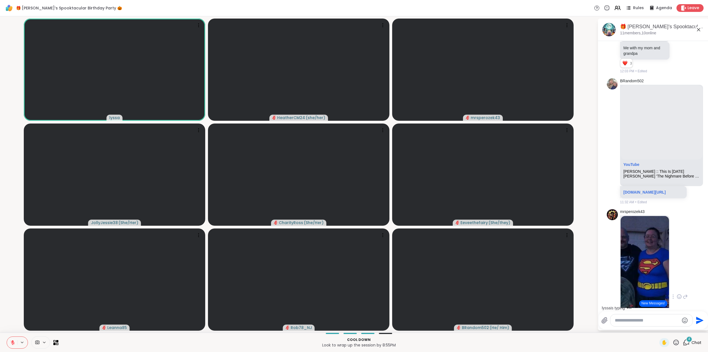
scroll to position [1029, 0]
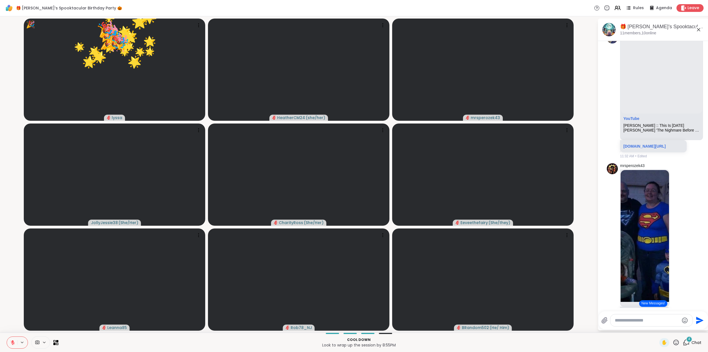
click at [640, 321] on textarea "Type your message" at bounding box center [647, 320] width 64 height 6
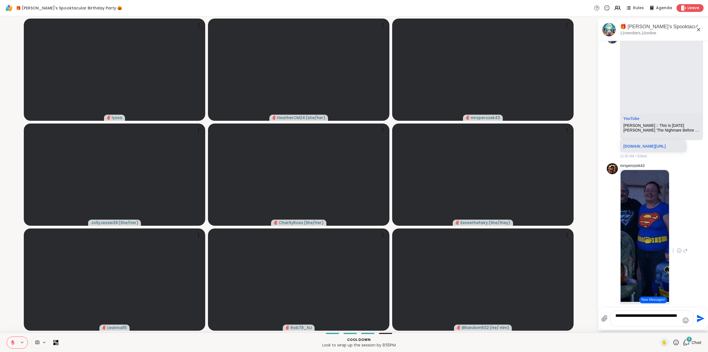
scroll to position [1022, 0]
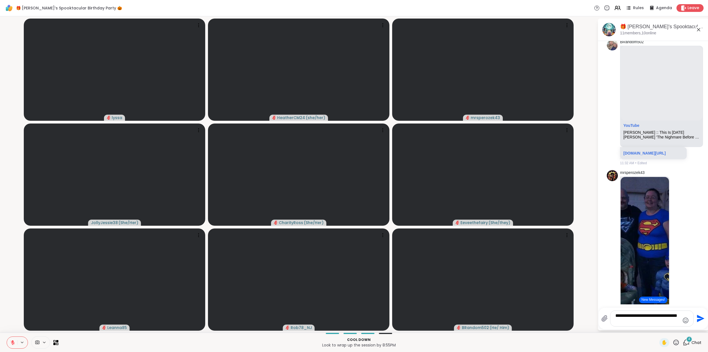
type textarea "**********"
click at [687, 319] on icon "Emoji picker" at bounding box center [685, 320] width 7 height 7
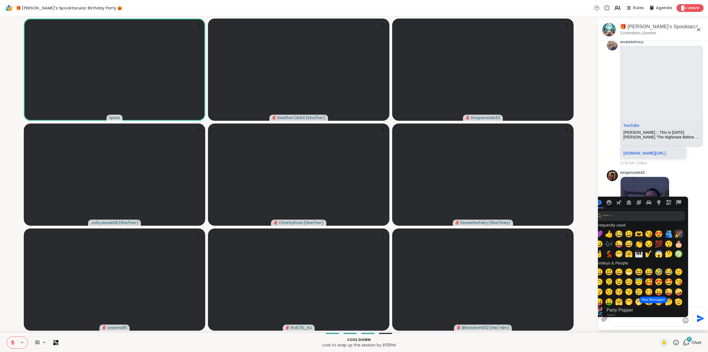
click at [679, 233] on span "🎉" at bounding box center [679, 234] width 8 height 8
click at [699, 319] on icon "Send" at bounding box center [700, 318] width 7 height 7
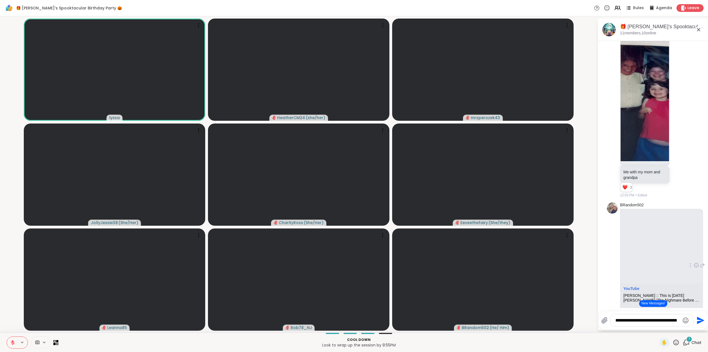
scroll to position [870, 0]
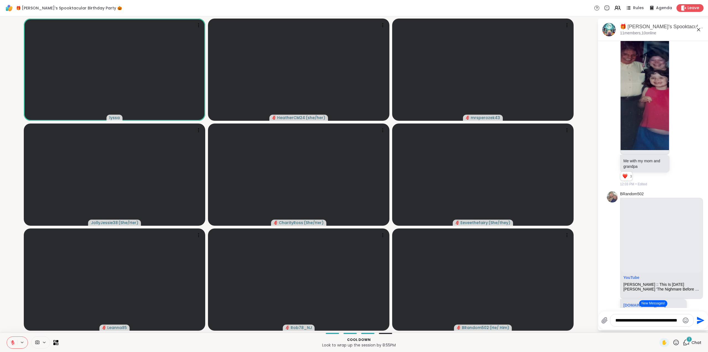
click at [653, 302] on button "New Messages!" at bounding box center [653, 303] width 28 height 7
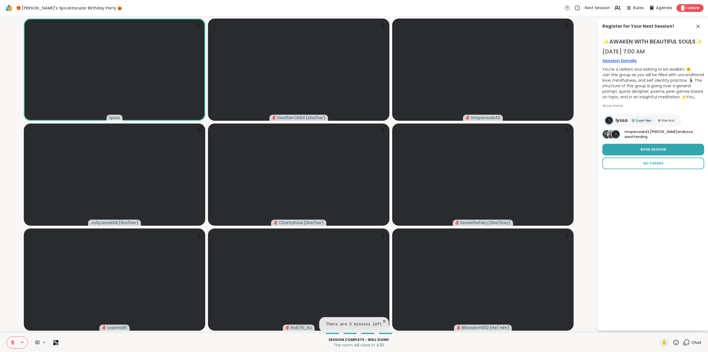
click at [652, 166] on span "No Thanks" at bounding box center [653, 163] width 20 height 5
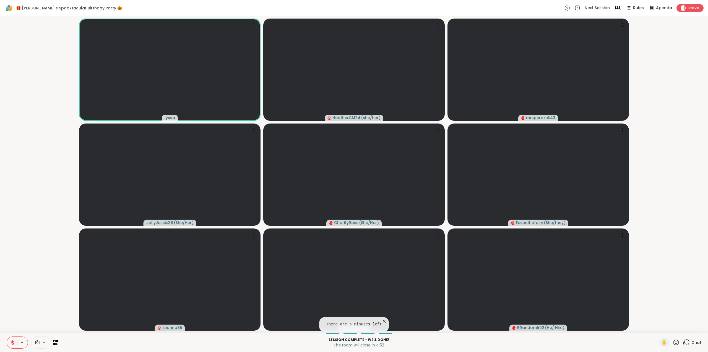
click at [683, 340] on icon at bounding box center [686, 342] width 7 height 7
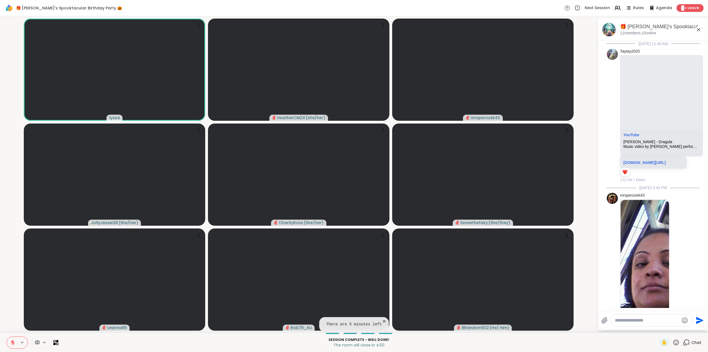
scroll to position [6334, 0]
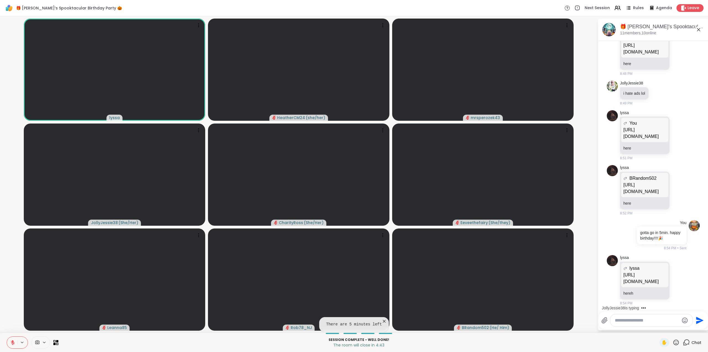
click at [638, 276] on p "[URL][DOMAIN_NAME]" at bounding box center [644, 277] width 43 height 13
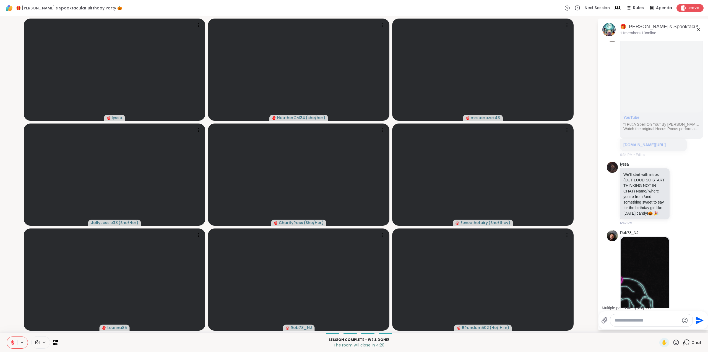
click at [600, 154] on div "[DATE] 11:48 AM Taytay2025 YouTube [PERSON_NAME] - Dragula Music video by [PERS…" at bounding box center [653, 27] width 111 height 6485
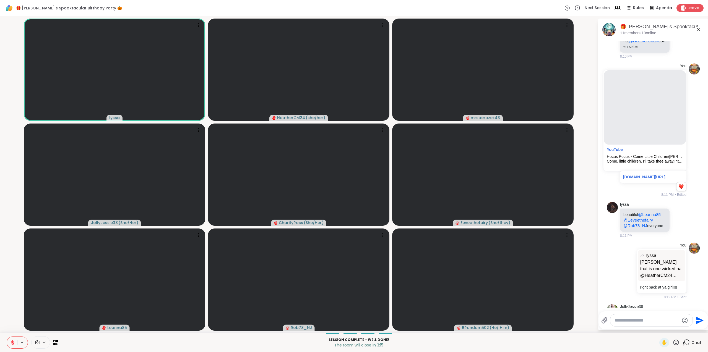
scroll to position [3942, 0]
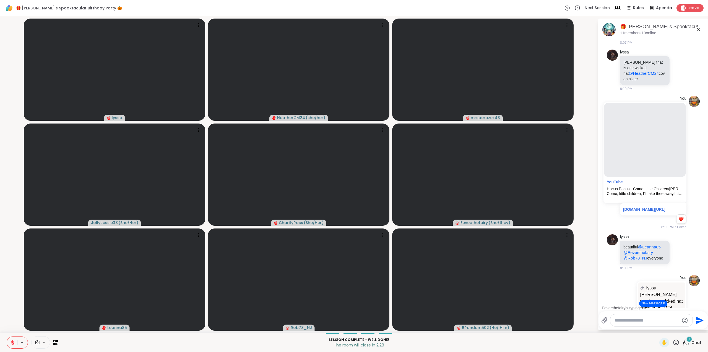
click at [640, 318] on textarea "Type your message" at bounding box center [647, 320] width 64 height 6
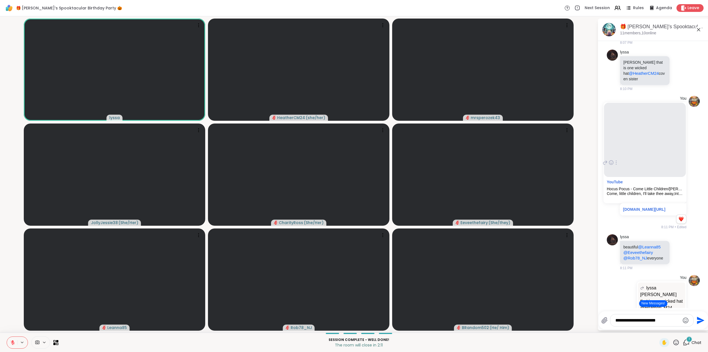
type textarea "**********"
click at [664, 320] on textarea "**********" at bounding box center [647, 320] width 64 height 6
click at [13, 344] on icon at bounding box center [13, 342] width 4 height 4
drag, startPoint x: 664, startPoint y: 317, endPoint x: 628, endPoint y: 319, distance: 36.6
click at [628, 319] on div "**********" at bounding box center [651, 320] width 83 height 12
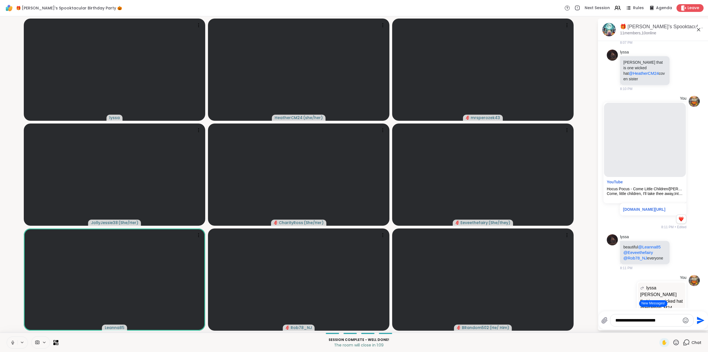
drag, startPoint x: 668, startPoint y: 320, endPoint x: 603, endPoint y: 319, distance: 64.7
click at [603, 319] on div "**********" at bounding box center [647, 320] width 92 height 12
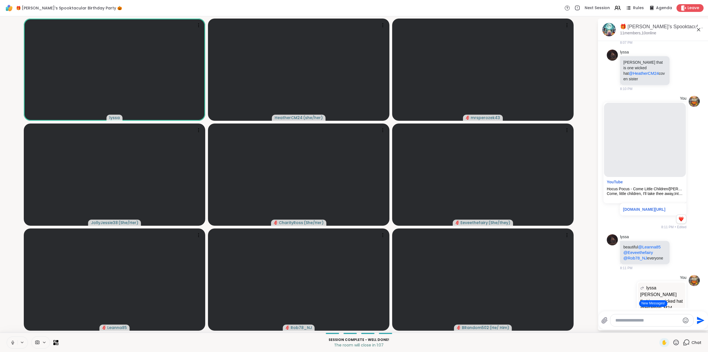
click at [649, 305] on button "New Messages!" at bounding box center [653, 303] width 28 height 7
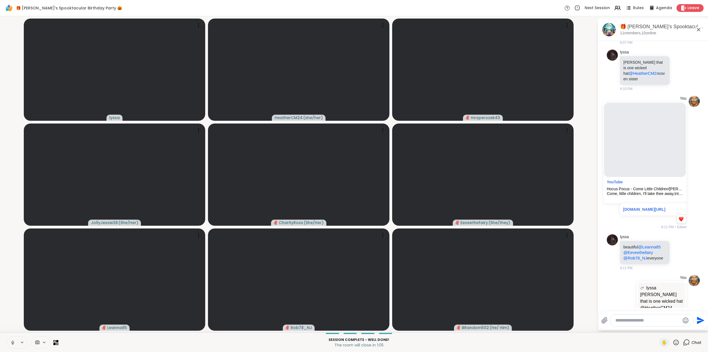
scroll to position [6857, 0]
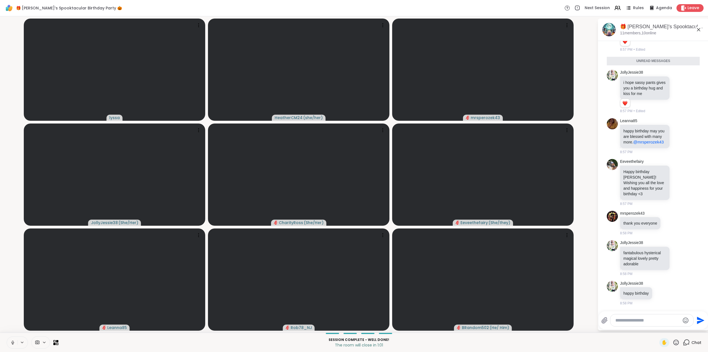
click at [625, 318] on textarea "Type your message" at bounding box center [647, 320] width 64 height 6
type textarea "*"
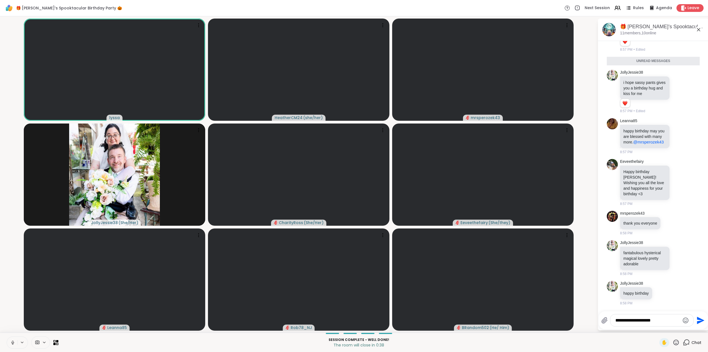
type textarea "**********"
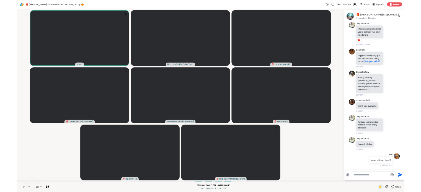
scroll to position [6874, 0]
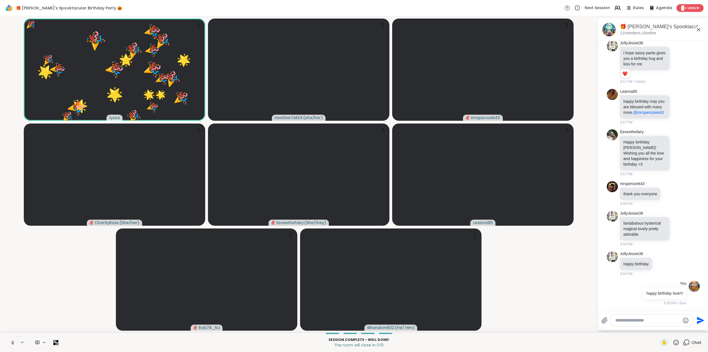
click at [674, 343] on icon at bounding box center [677, 342] width 6 height 6
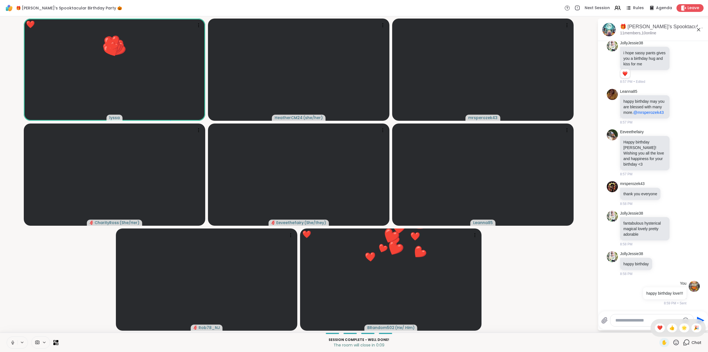
click at [692, 329] on div "🎉" at bounding box center [697, 327] width 10 height 9
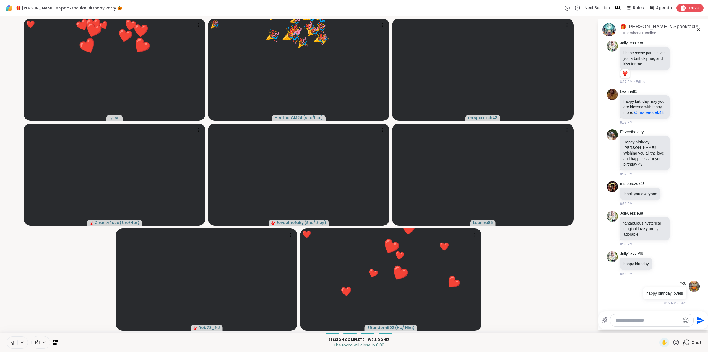
click at [673, 343] on icon at bounding box center [676, 342] width 7 height 7
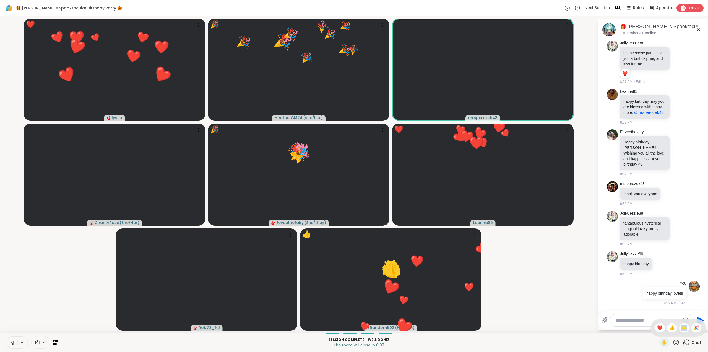
click at [682, 329] on span "🌟" at bounding box center [685, 327] width 6 height 7
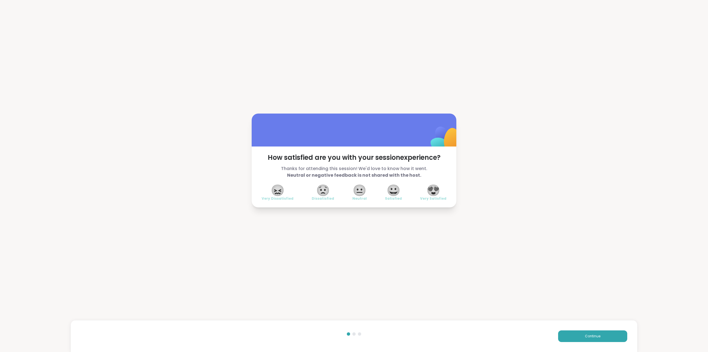
click at [430, 187] on span "😍" at bounding box center [434, 190] width 14 height 10
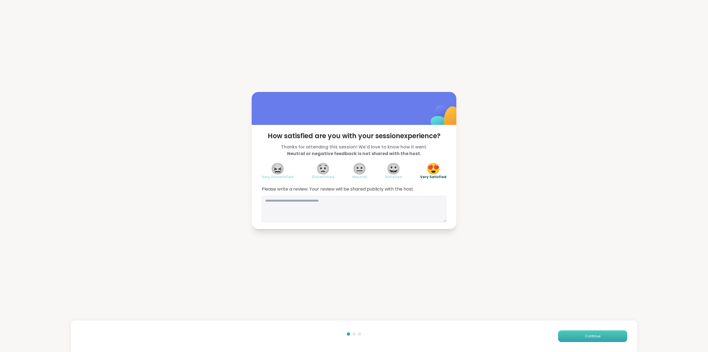
click at [576, 336] on button "Continue" at bounding box center [592, 336] width 69 height 12
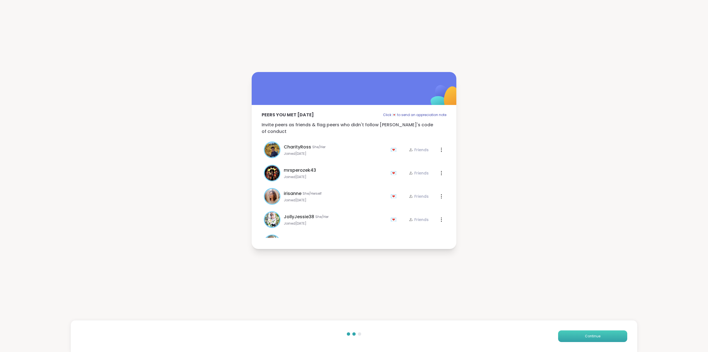
drag, startPoint x: 586, startPoint y: 333, endPoint x: 583, endPoint y: 337, distance: 5.7
click at [583, 337] on button "Continue" at bounding box center [592, 336] width 69 height 12
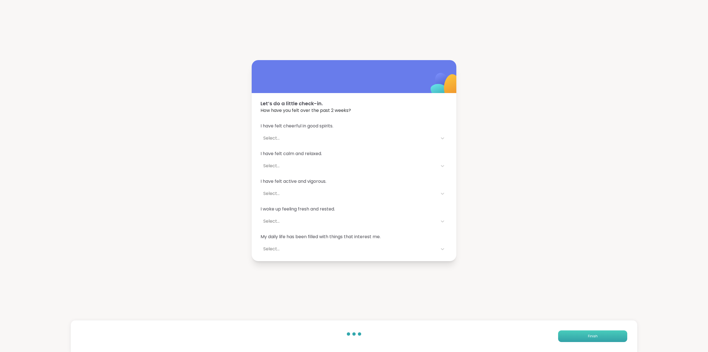
click at [585, 341] on button "Finish" at bounding box center [592, 336] width 69 height 12
